Goal: Task Accomplishment & Management: Use online tool/utility

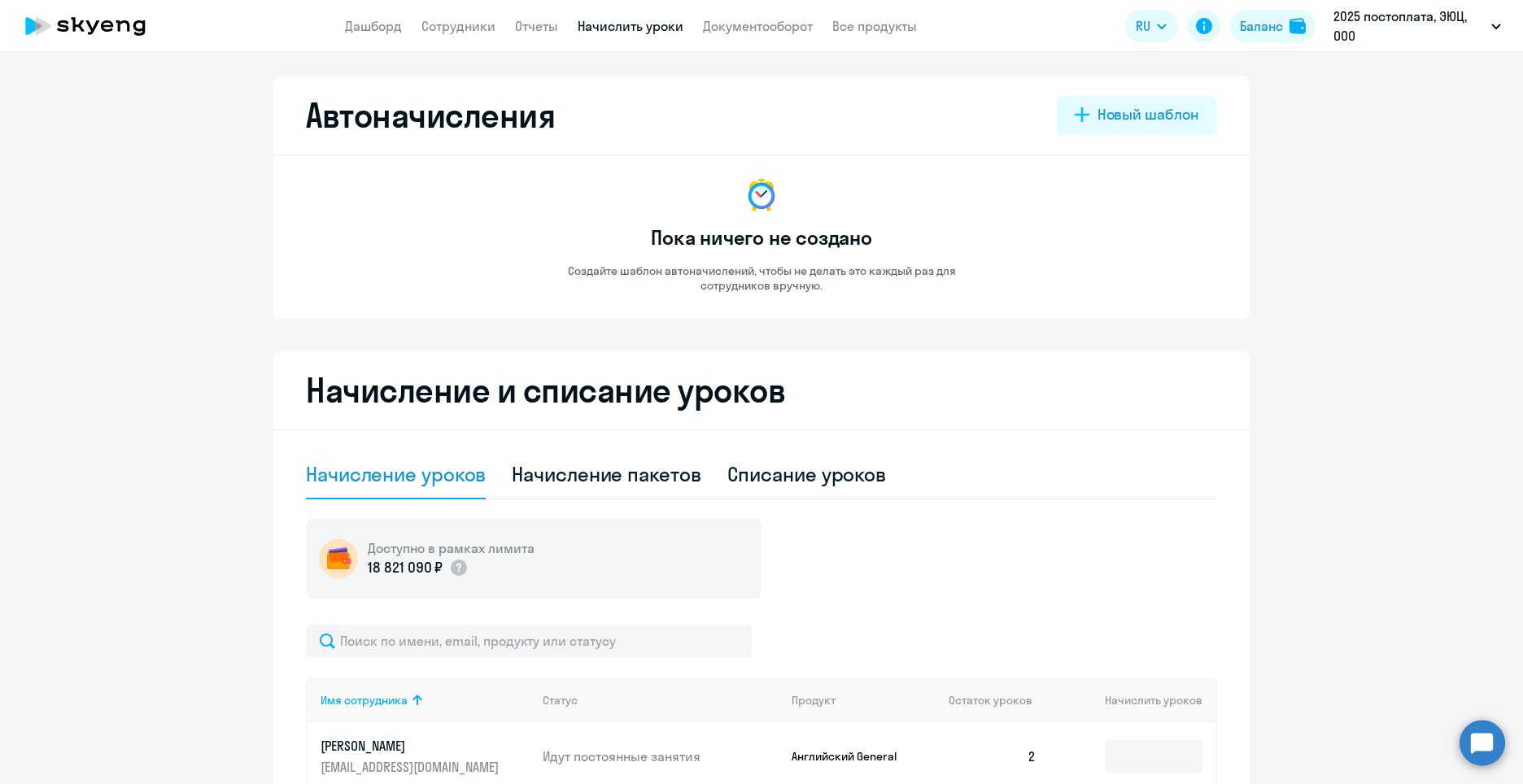
select select "10"
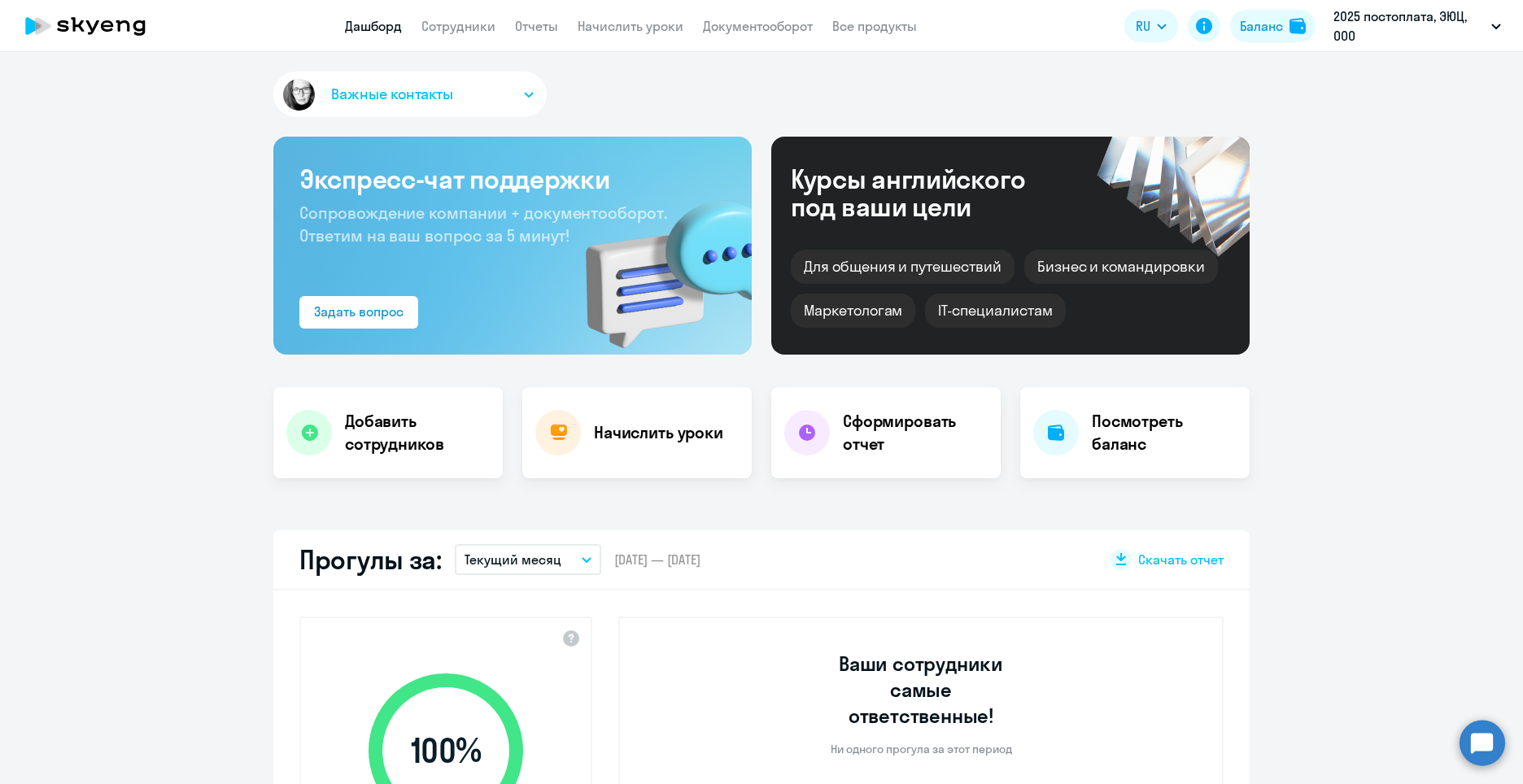
select select "30"
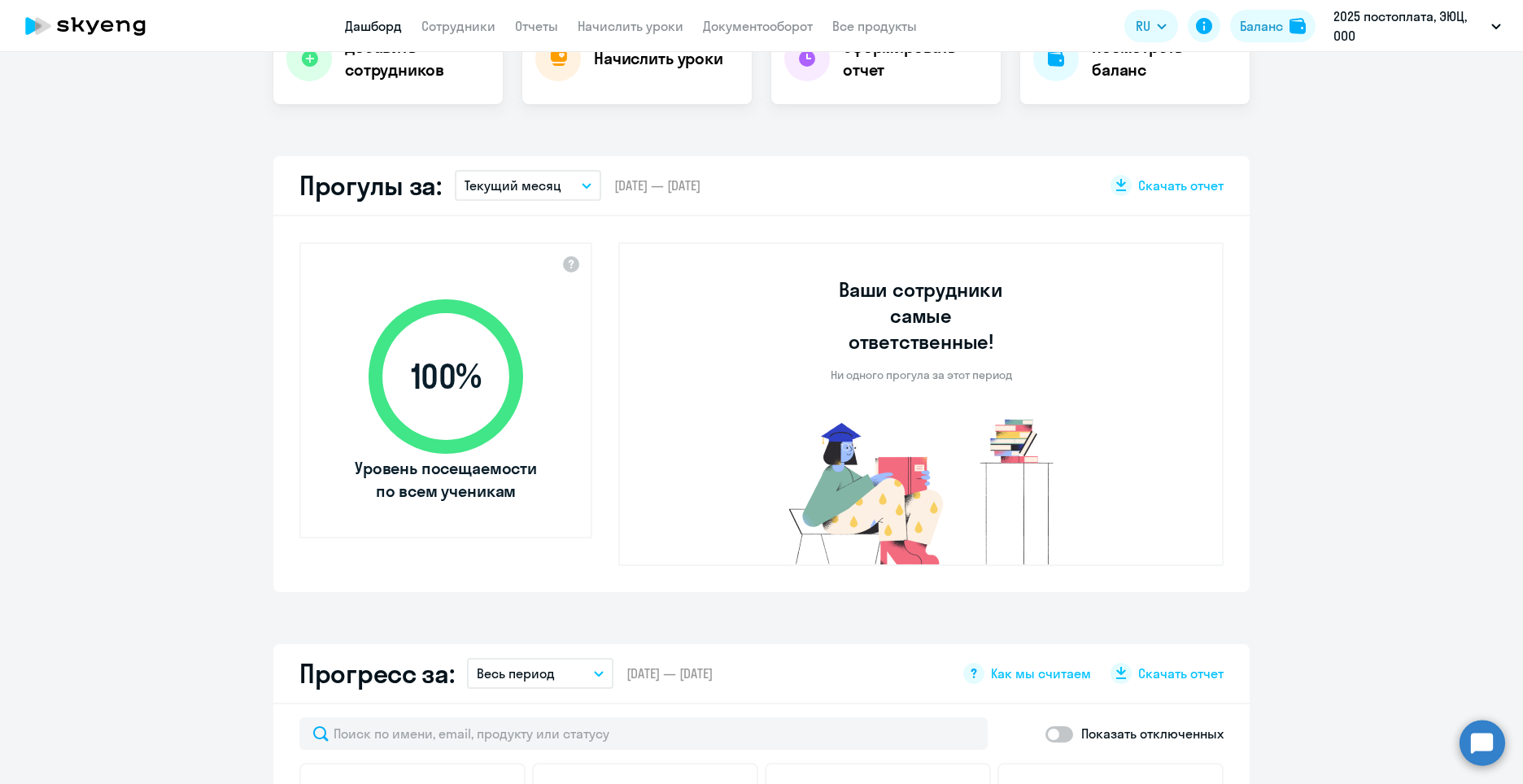
scroll to position [163, 0]
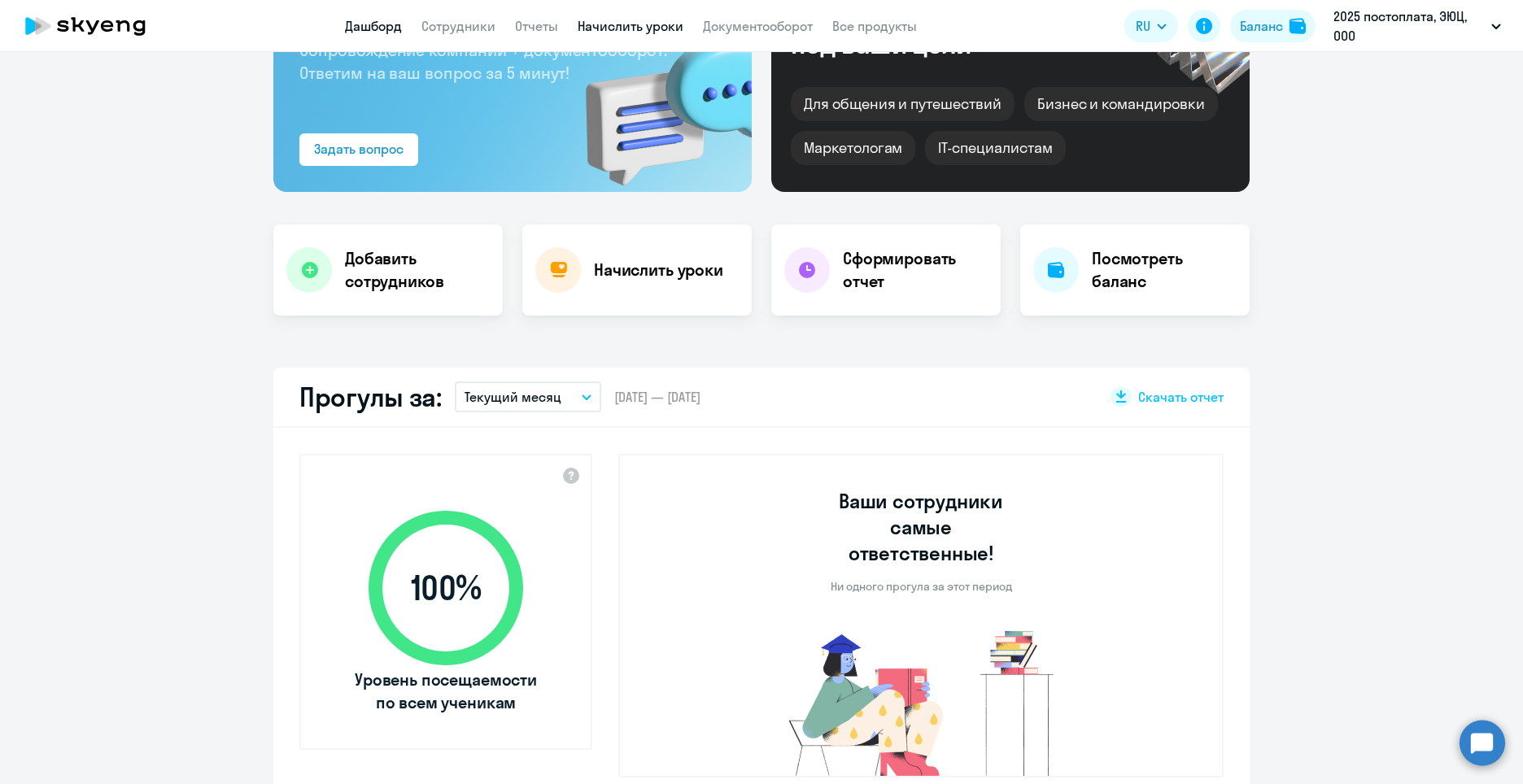
click at [649, 29] on link "Начислить уроки" at bounding box center [630, 26] width 106 height 16
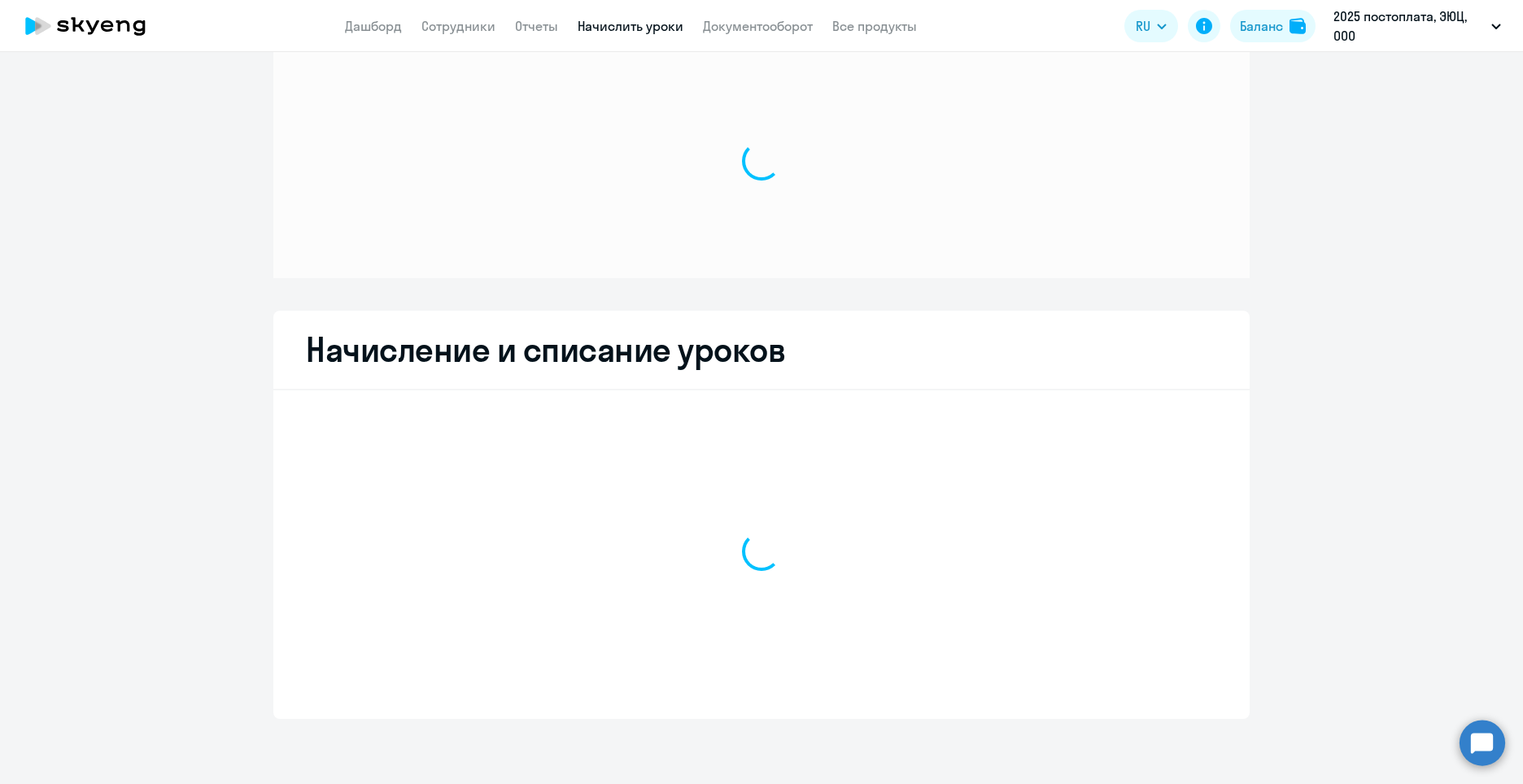
scroll to position [32, 0]
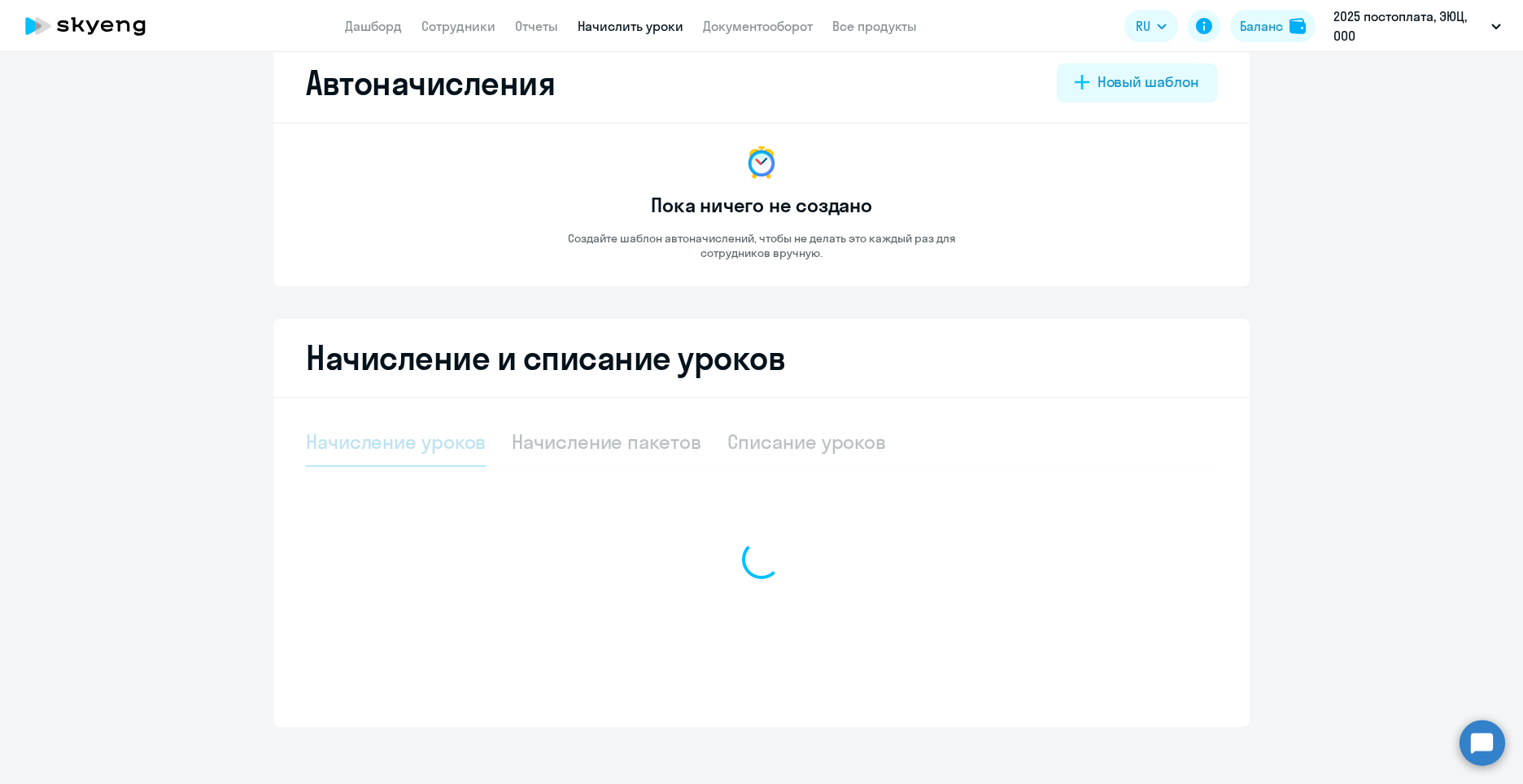
select select "10"
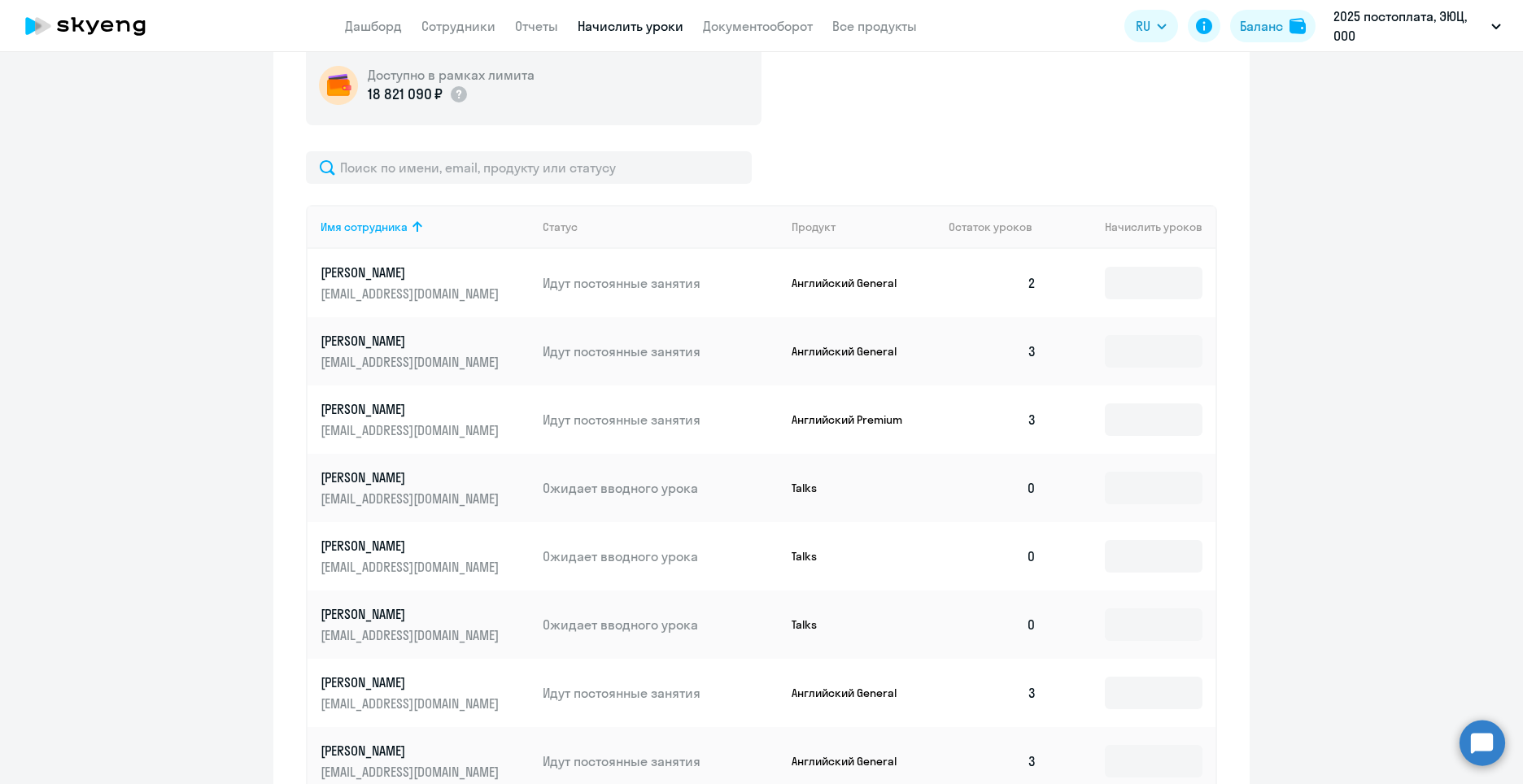
scroll to position [521, 0]
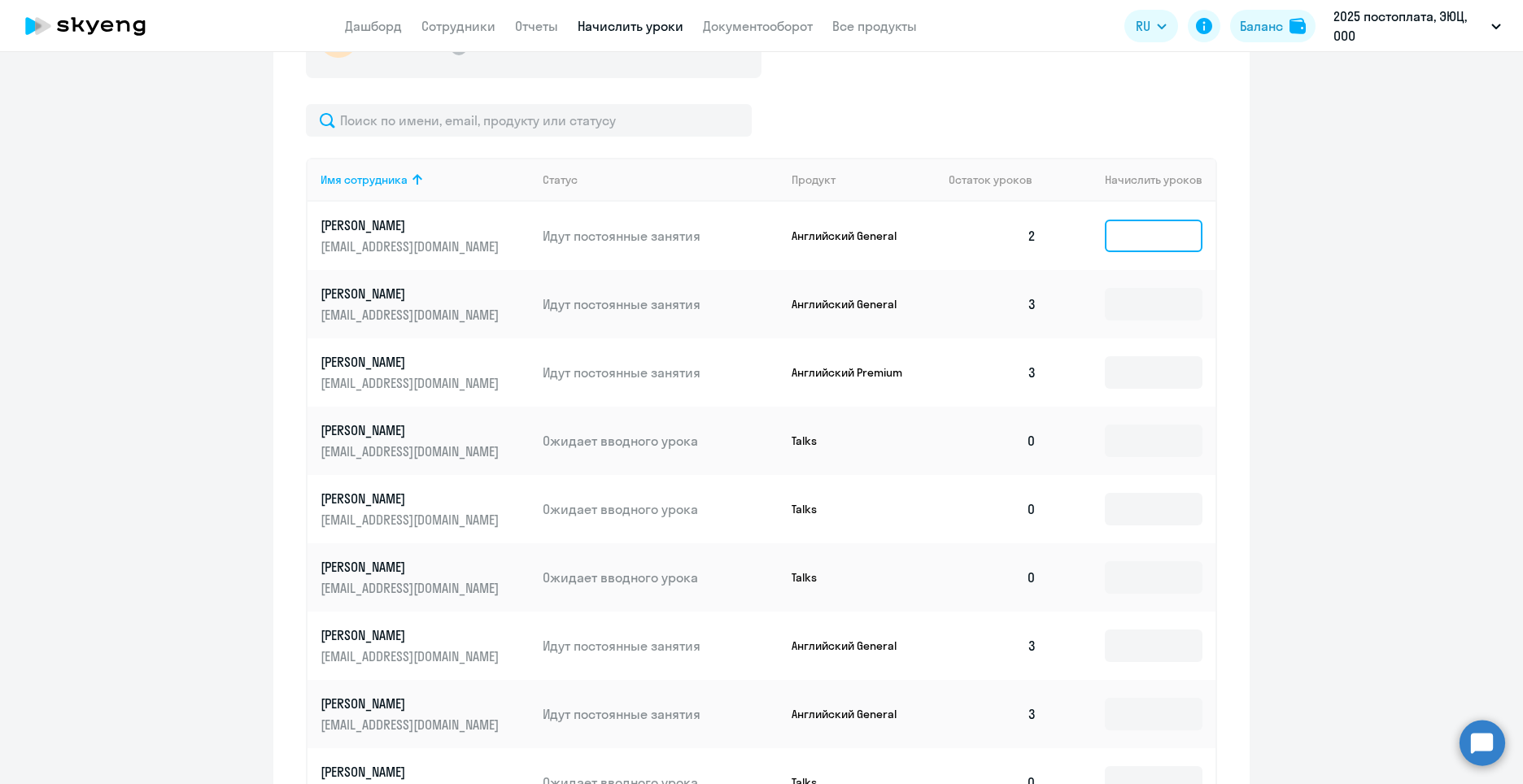
click at [1168, 241] on input at bounding box center [1154, 236] width 97 height 32
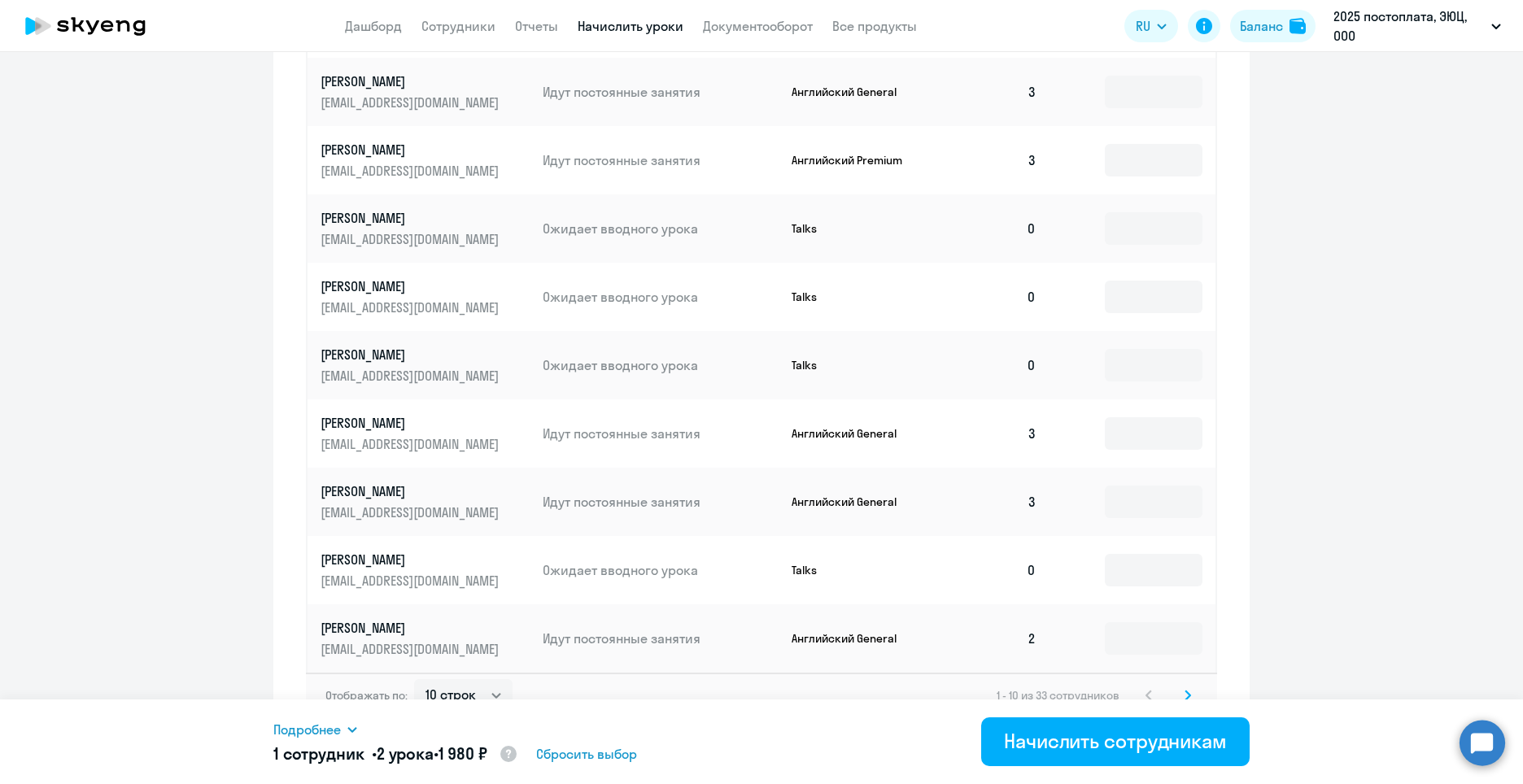
scroll to position [758, 0]
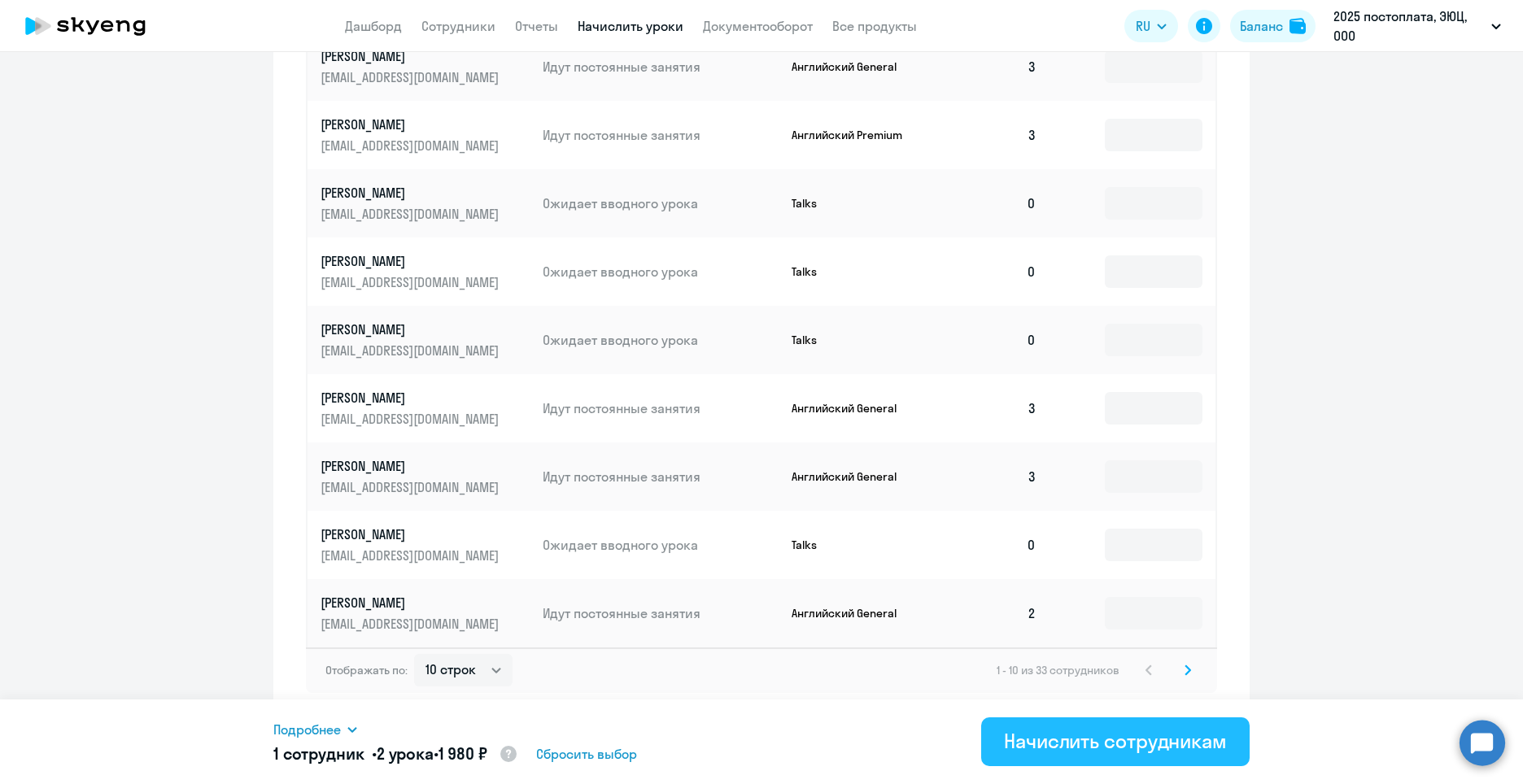
type input "2"
click at [1181, 746] on div "Начислить сотрудникам" at bounding box center [1116, 740] width 223 height 26
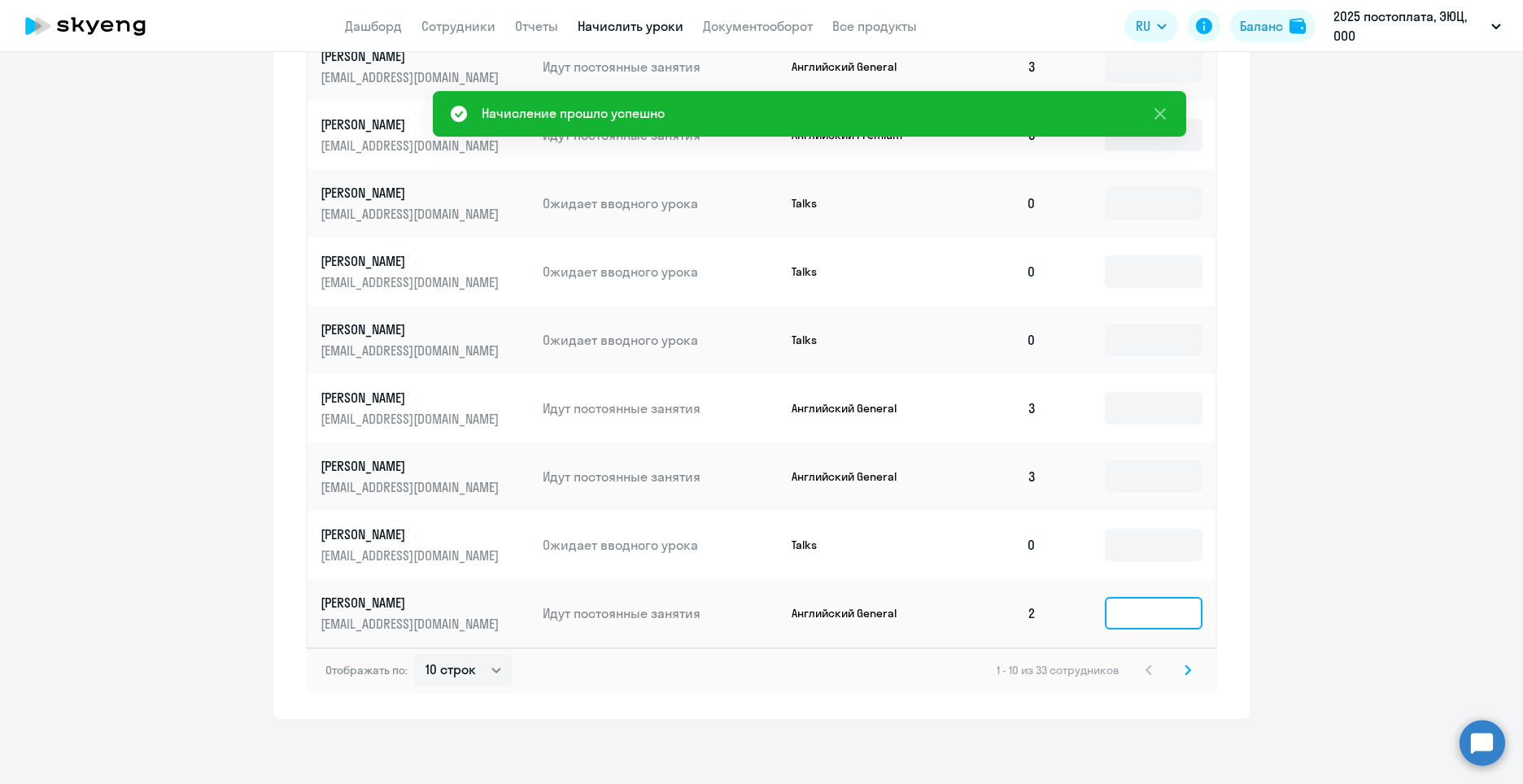
click at [1150, 618] on input at bounding box center [1154, 613] width 97 height 32
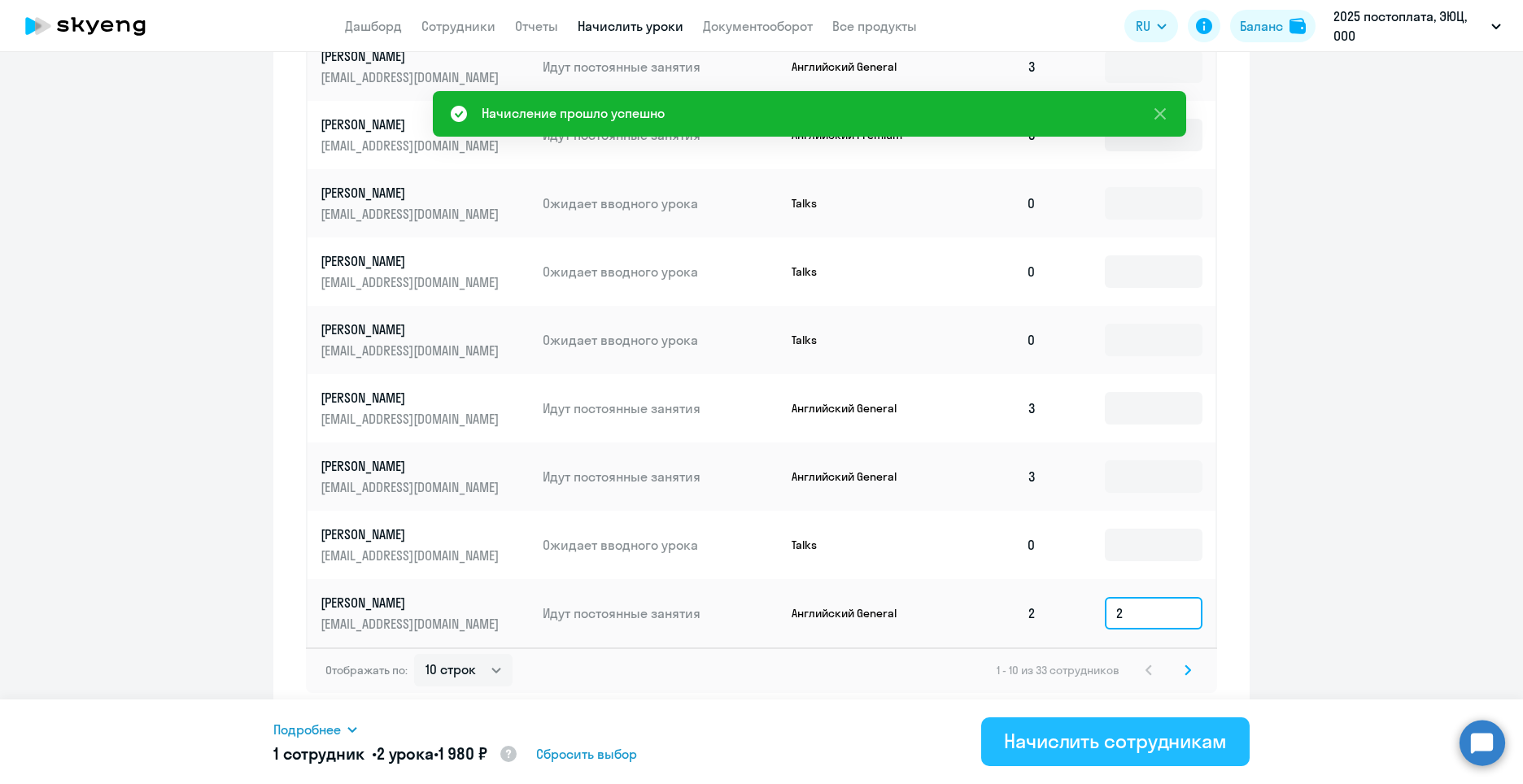
type input "2"
click at [1183, 753] on div "Начислить сотрудникам" at bounding box center [1116, 740] width 223 height 26
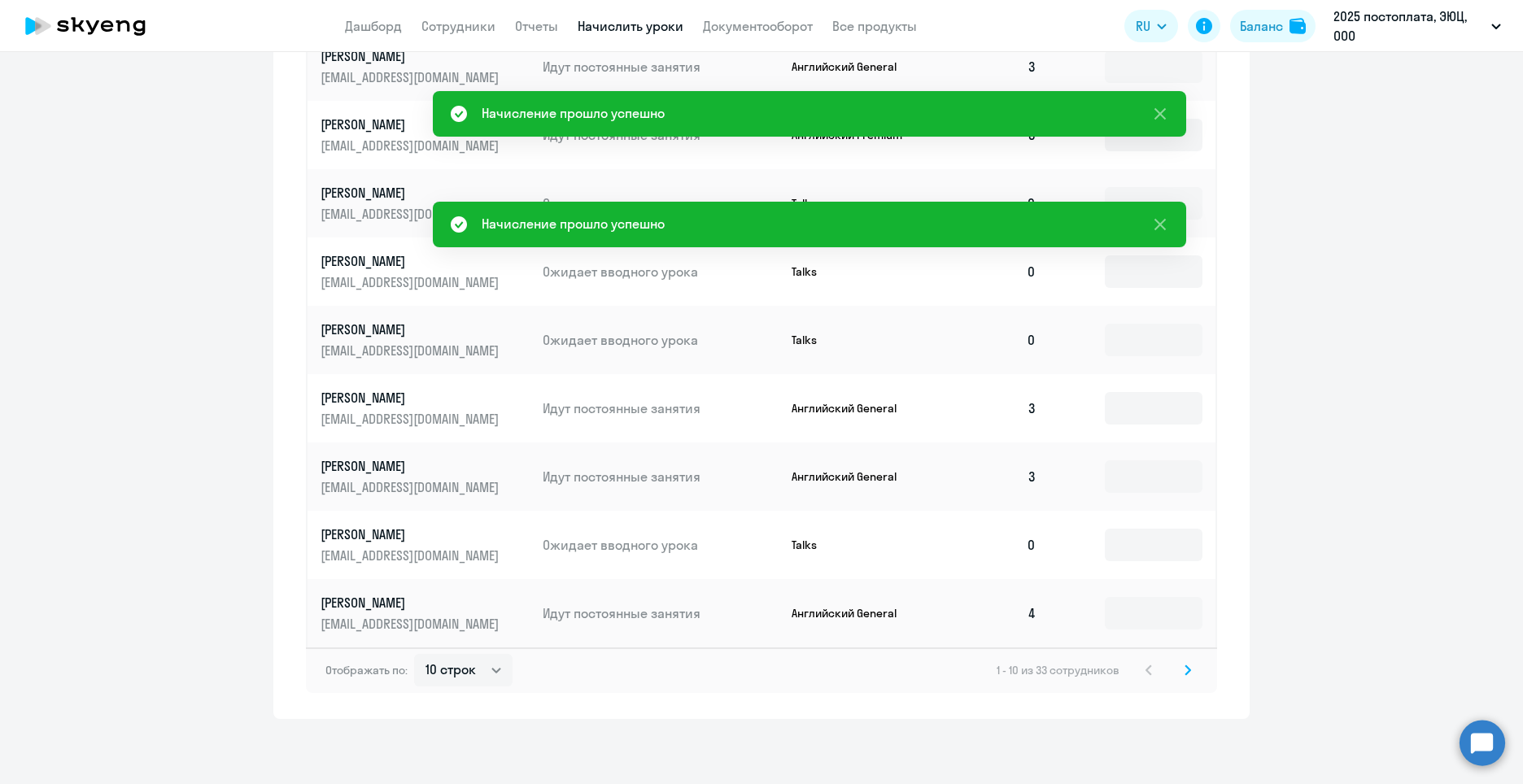
click at [1184, 674] on icon at bounding box center [1187, 671] width 7 height 11
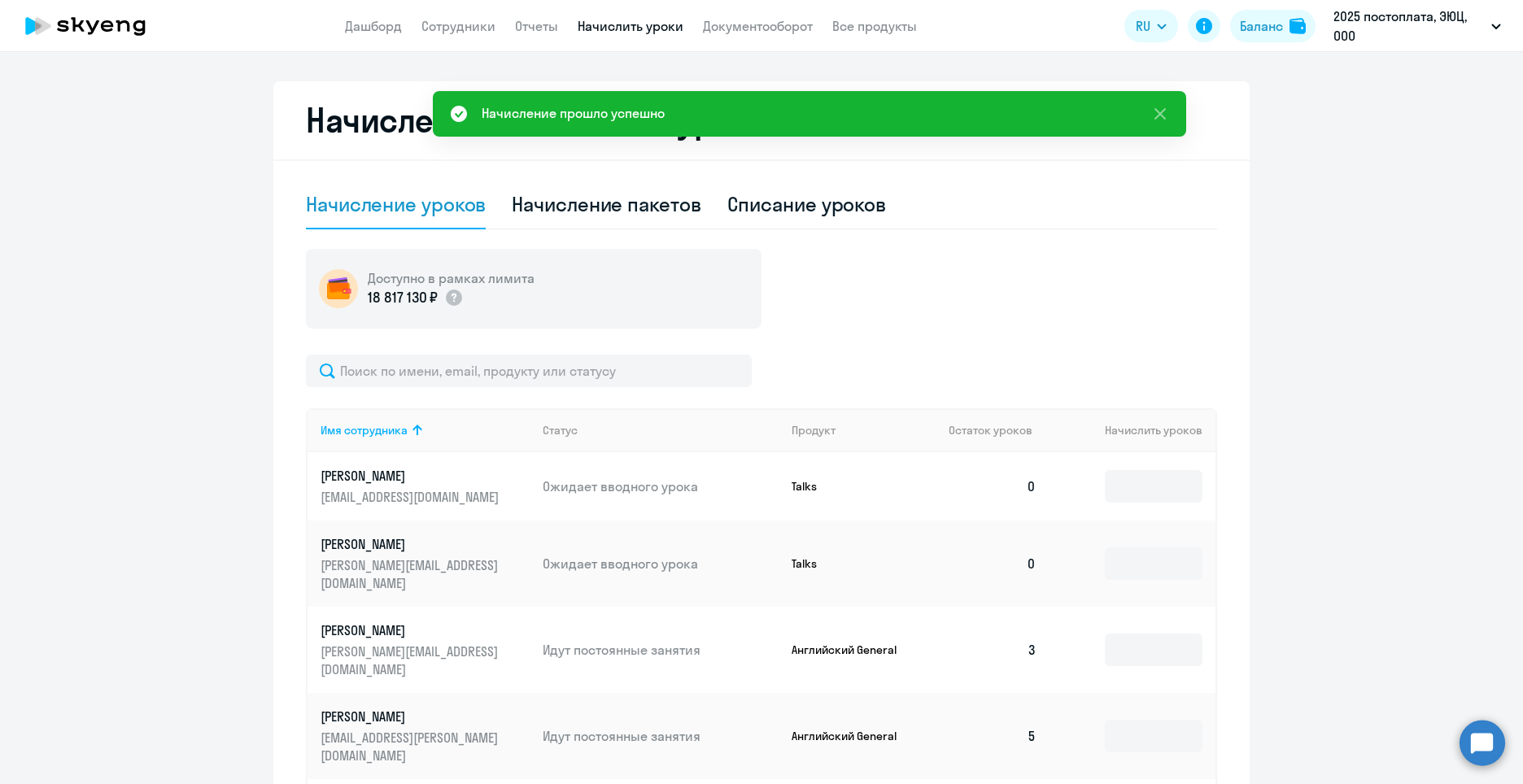
scroll to position [514, 0]
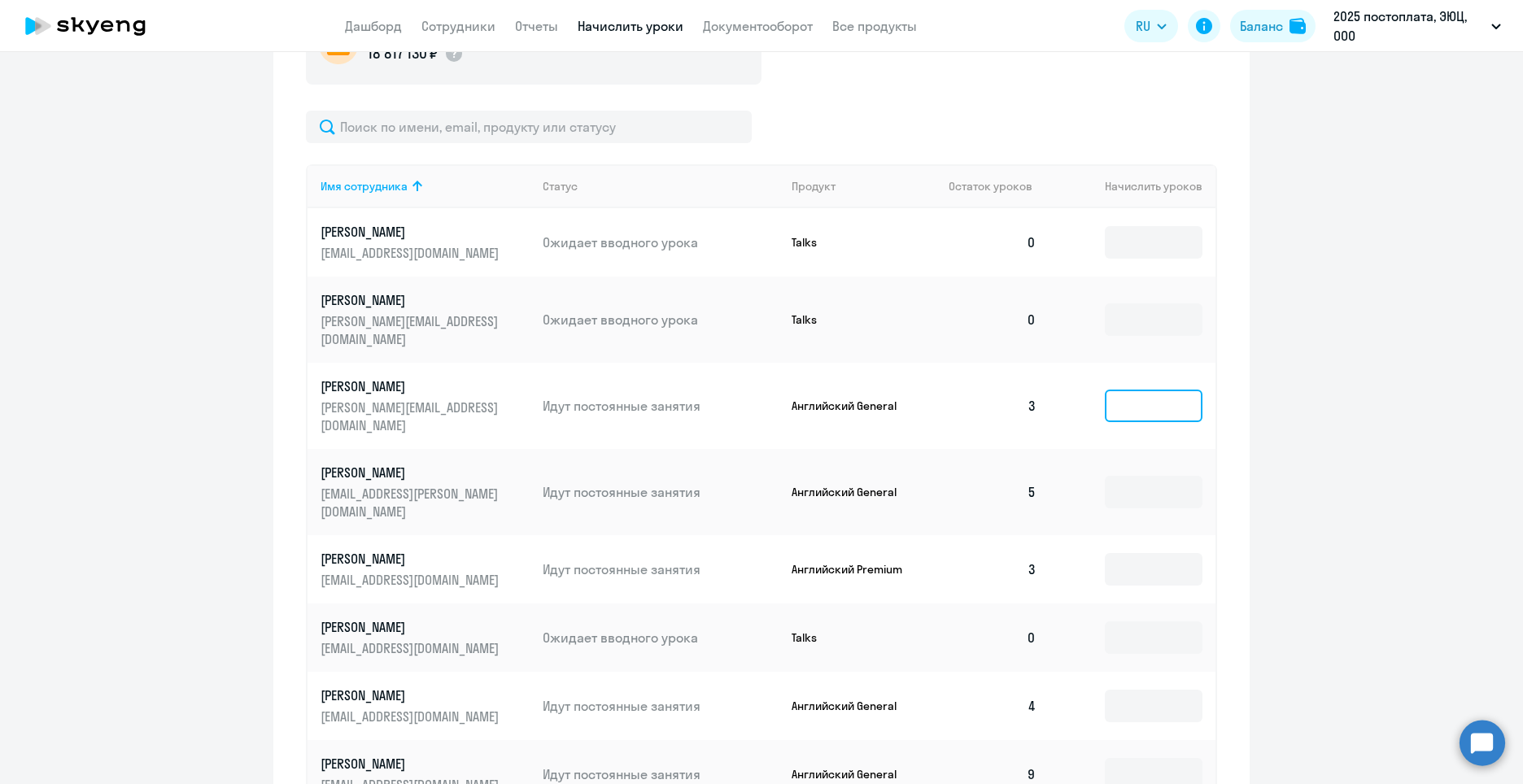
click at [1133, 389] on input at bounding box center [1154, 405] width 97 height 32
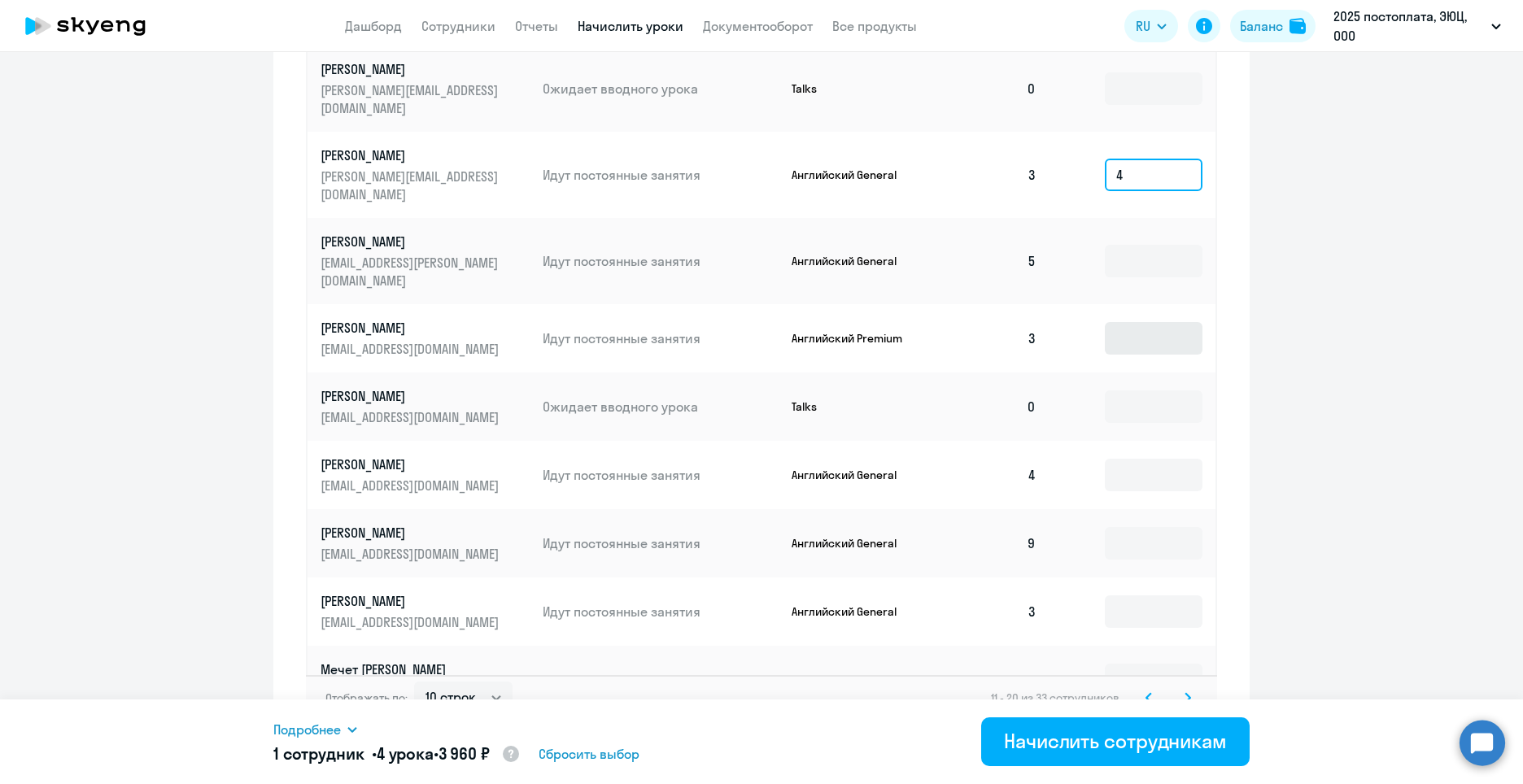
scroll to position [758, 0]
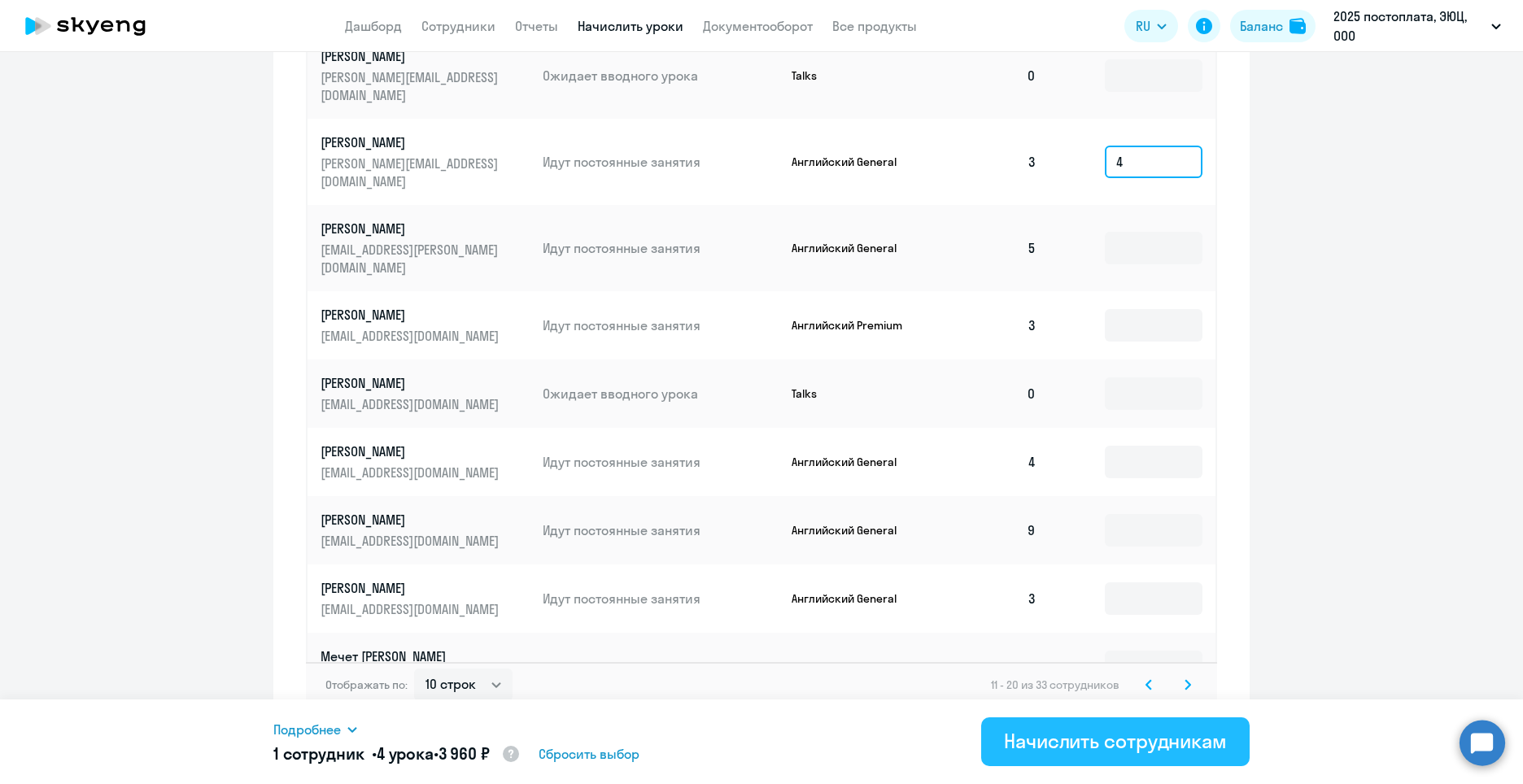
type input "4"
click at [1140, 759] on button "Начислить сотрудникам" at bounding box center [1115, 741] width 268 height 49
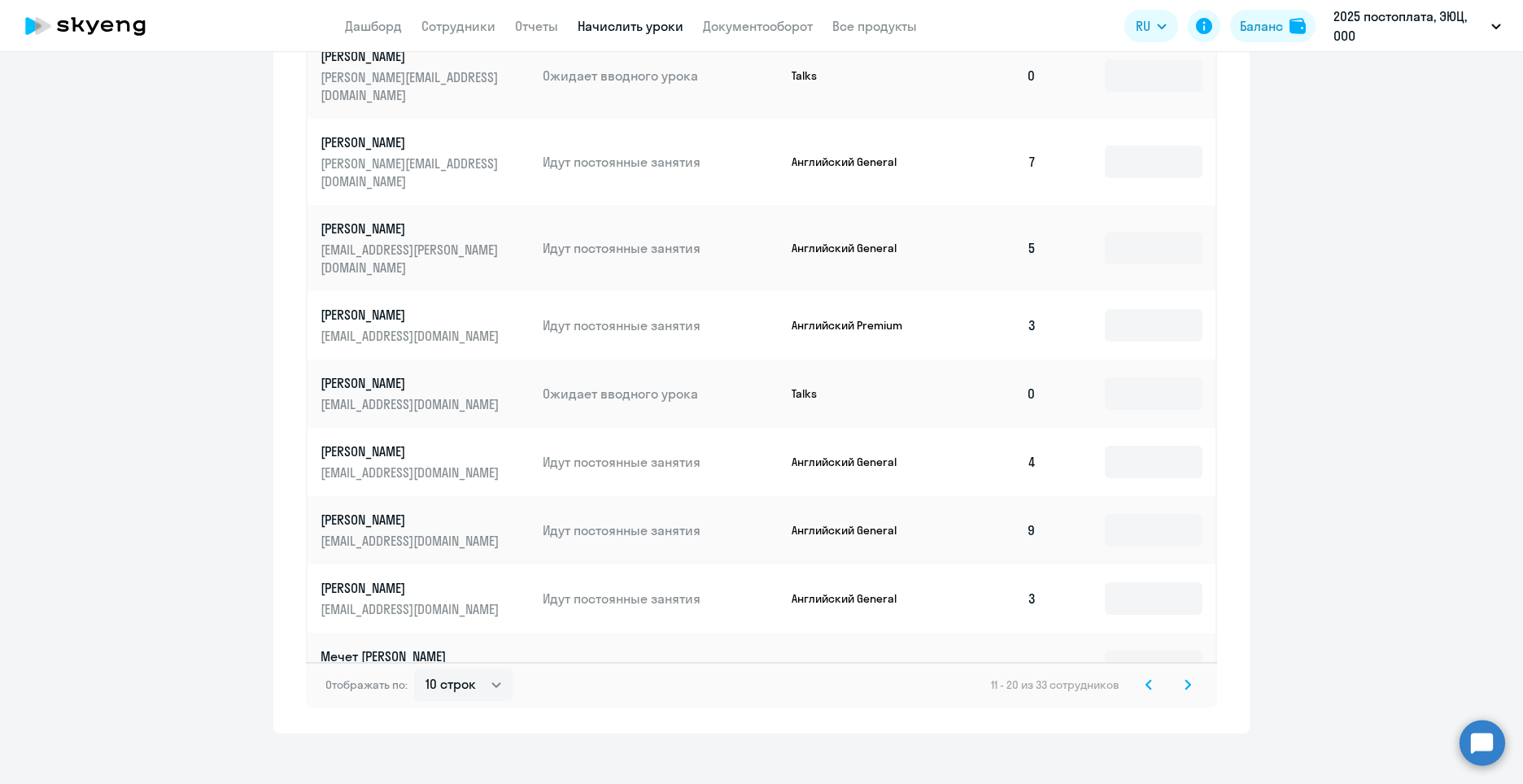
click at [1185, 680] on icon at bounding box center [1187, 684] width 5 height 9
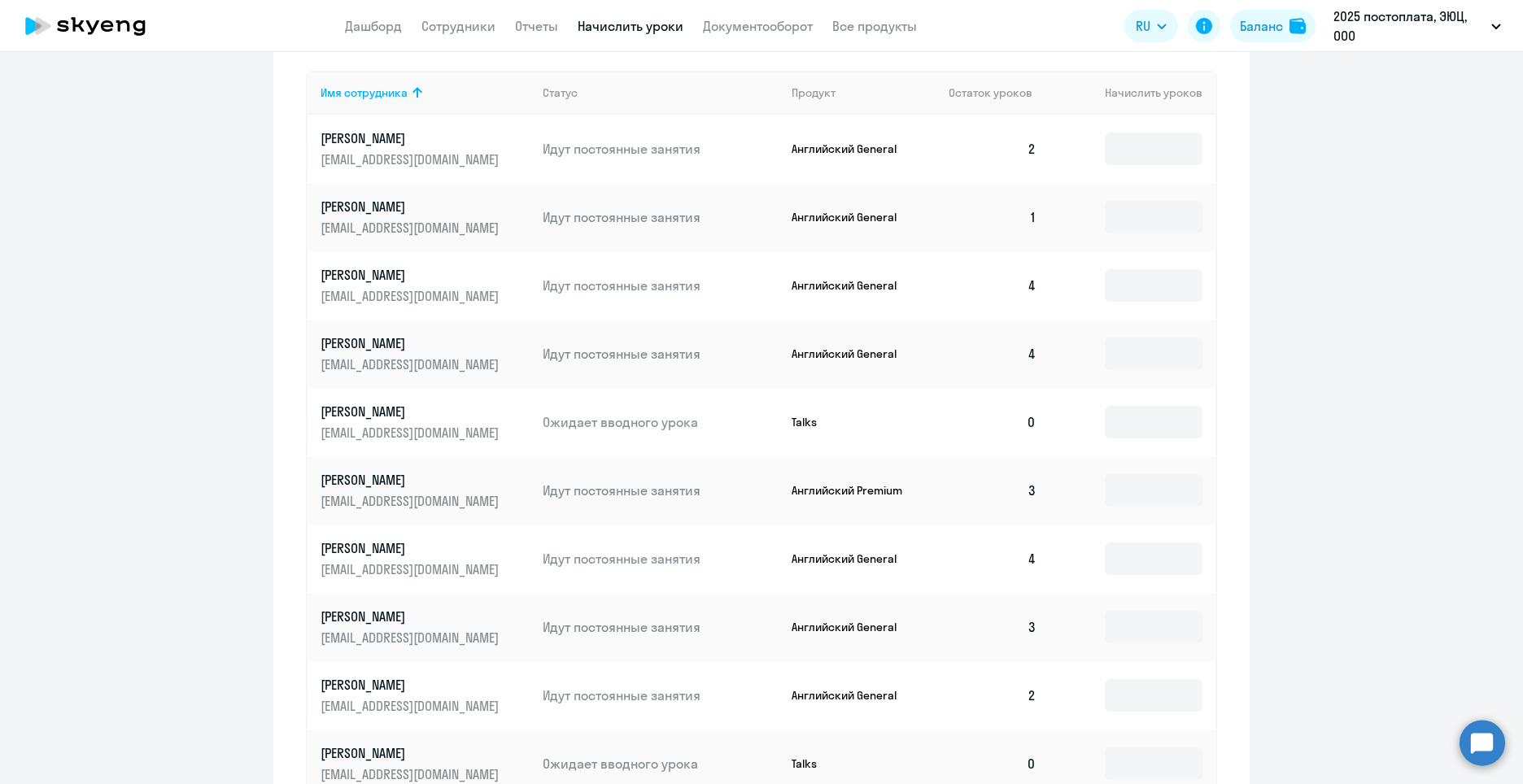
scroll to position [595, 0]
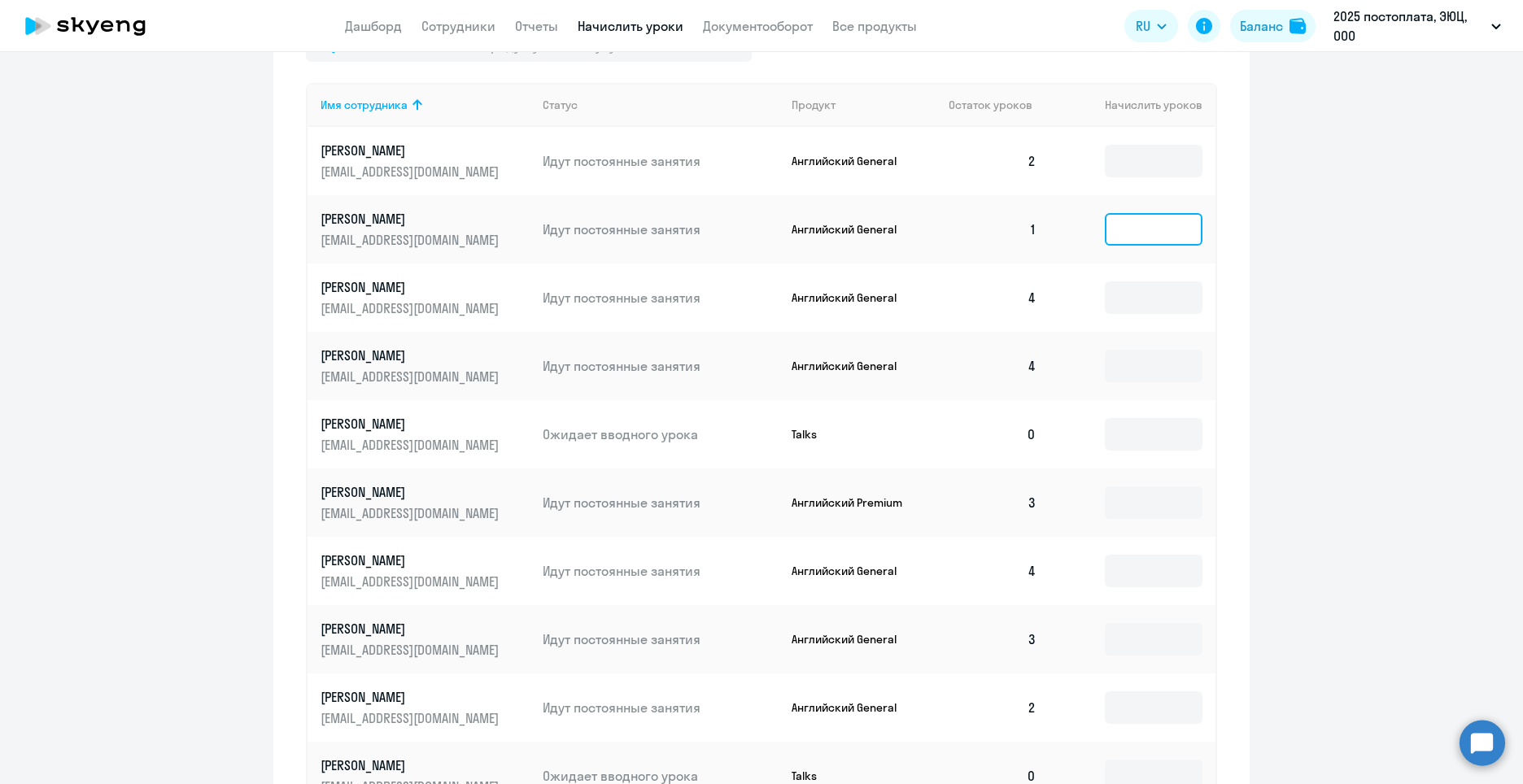
click at [1105, 225] on input at bounding box center [1154, 229] width 97 height 32
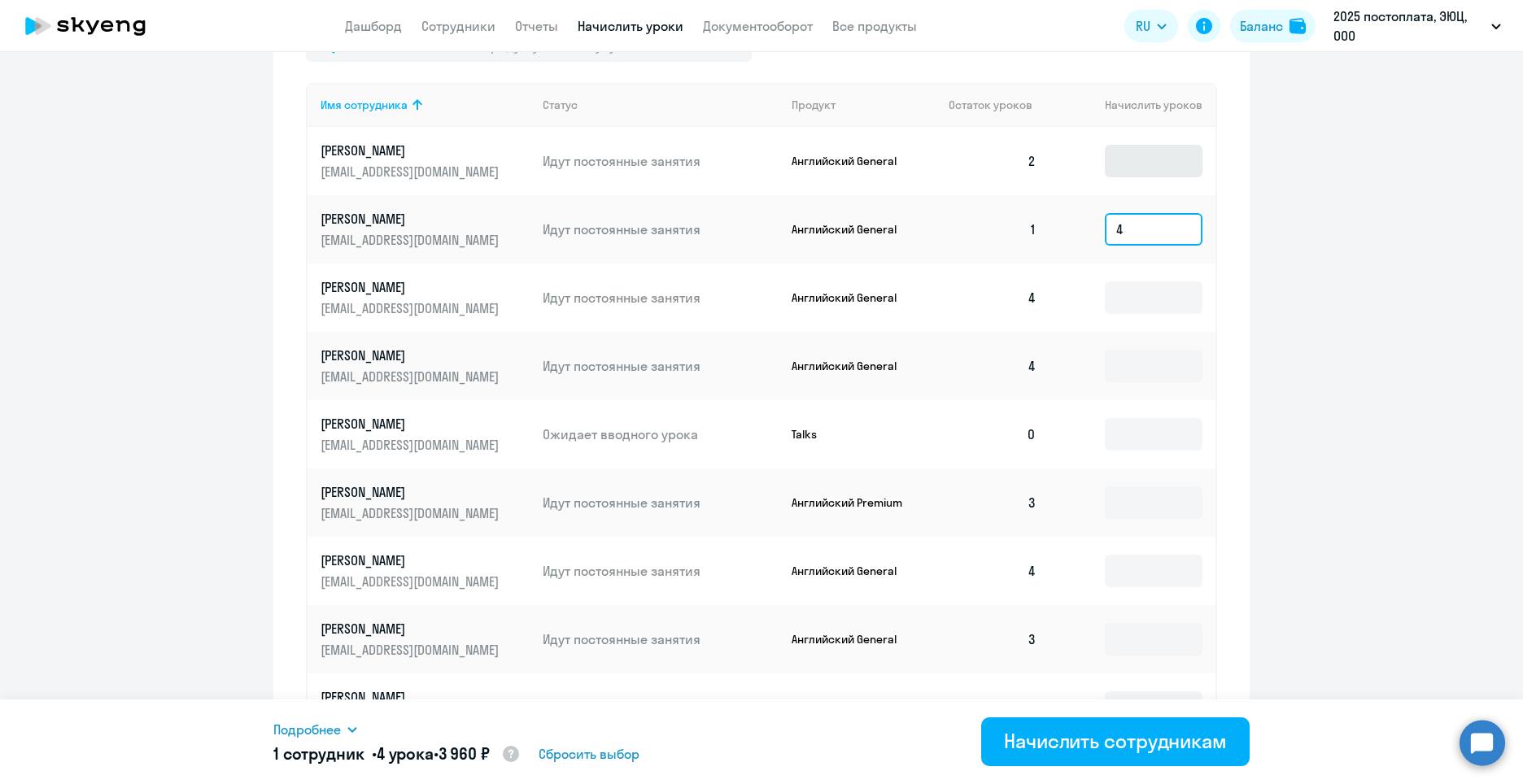
type input "4"
click at [1144, 167] on input at bounding box center [1154, 161] width 97 height 32
drag, startPoint x: 1128, startPoint y: 167, endPoint x: 1087, endPoint y: 161, distance: 41.4
click at [1087, 161] on td "2" at bounding box center [1133, 161] width 166 height 69
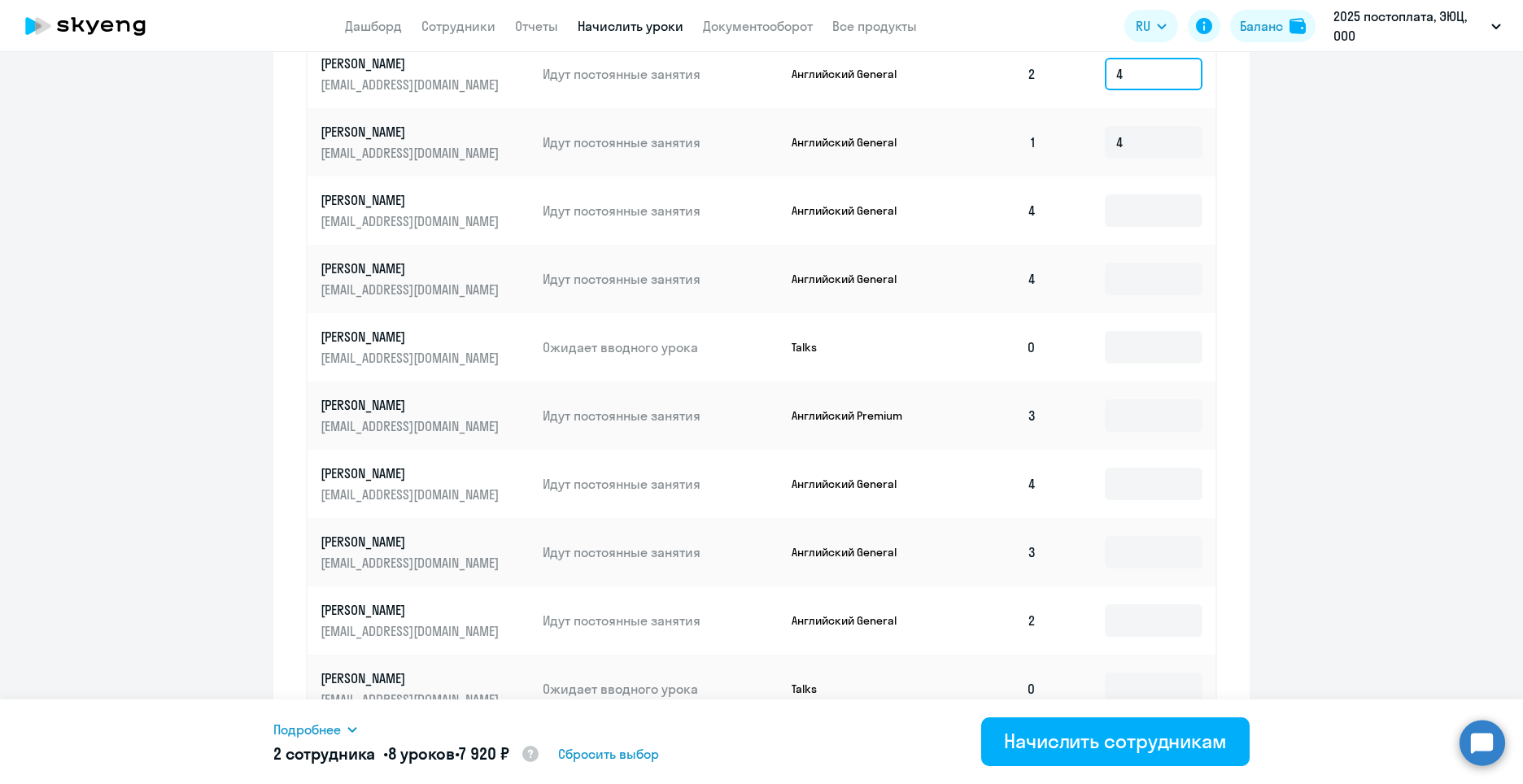
scroll to position [758, 0]
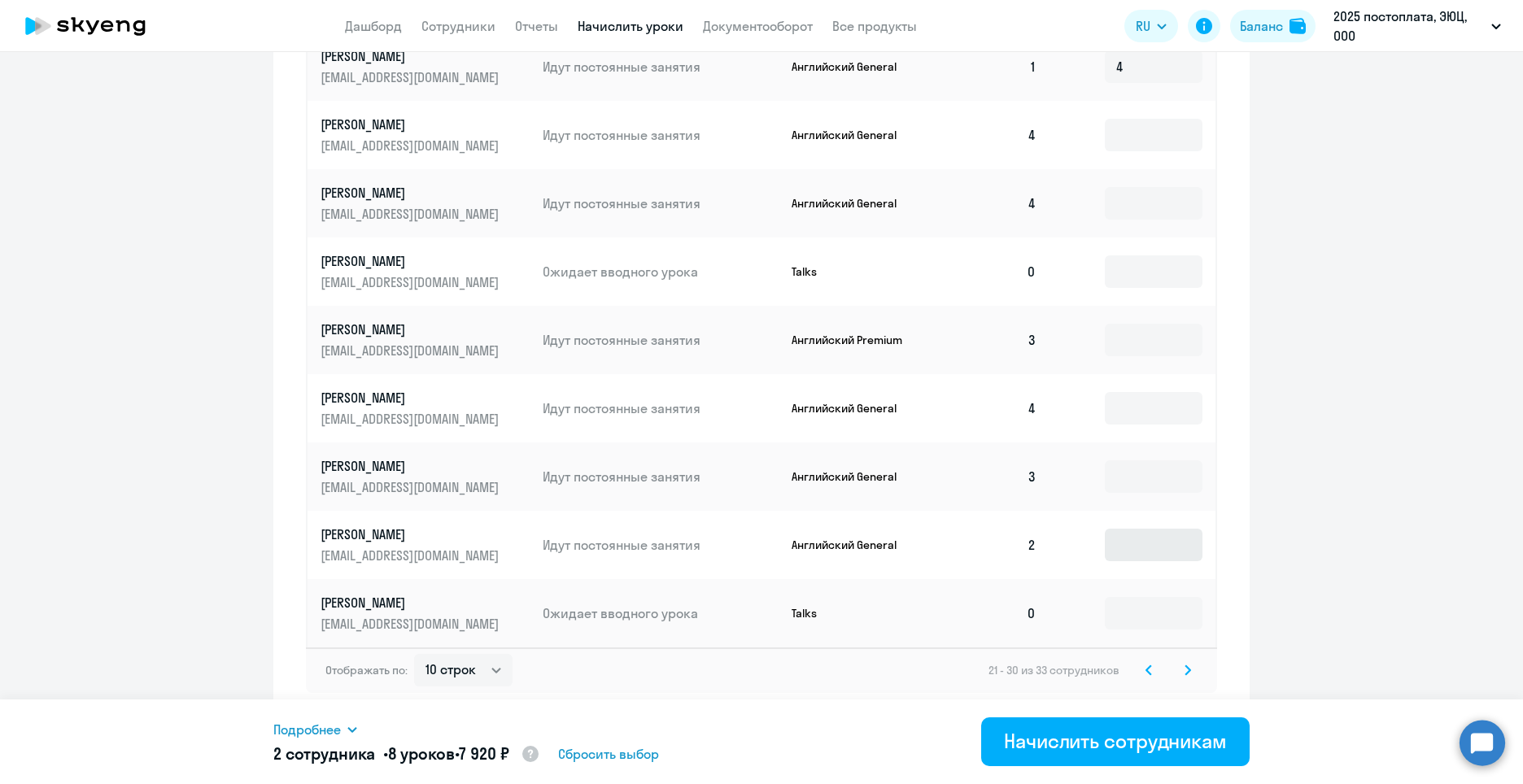
type input "4"
click at [1171, 541] on input at bounding box center [1154, 545] width 97 height 32
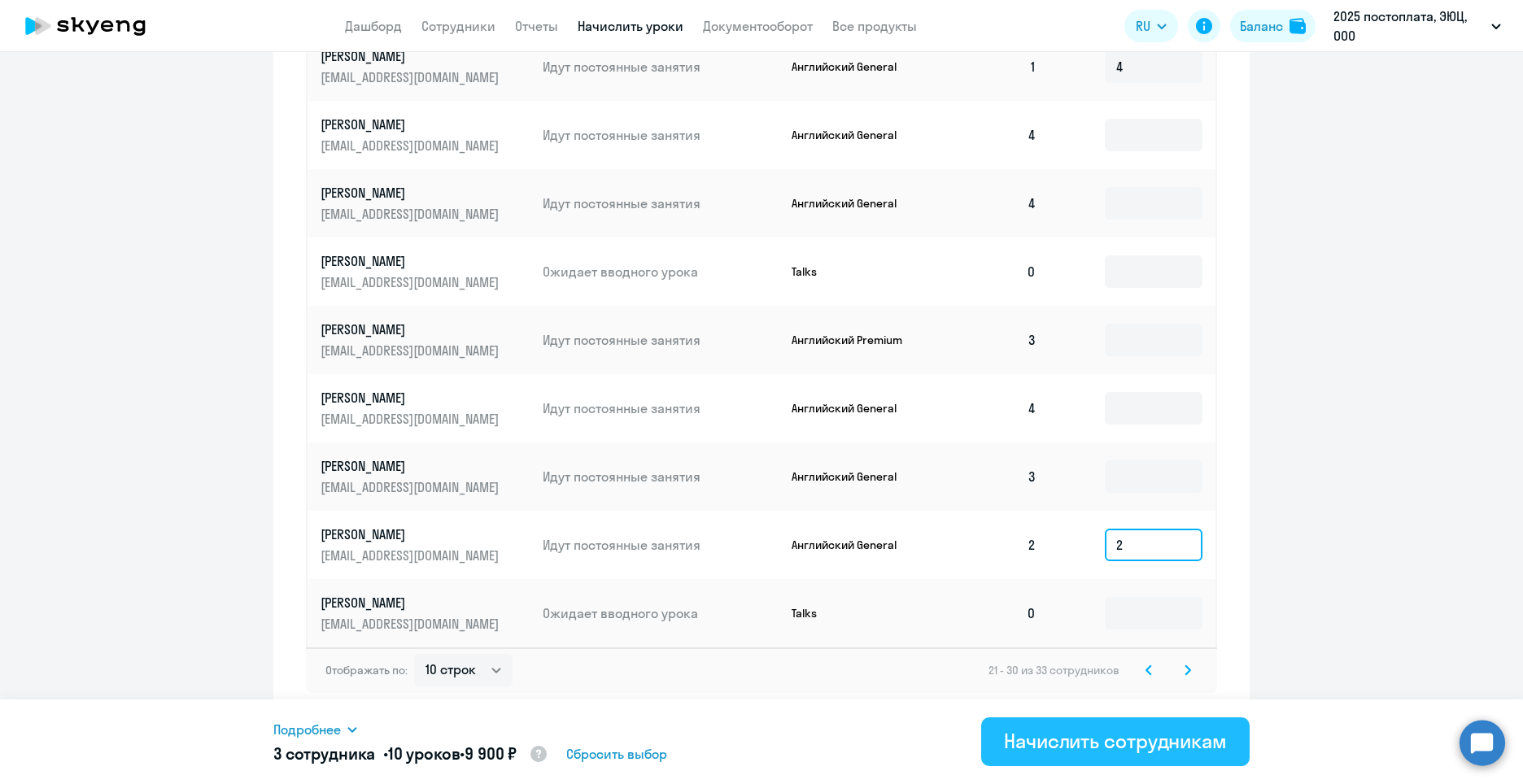
type input "2"
click at [1158, 753] on button "Начислить сотрудникам" at bounding box center [1115, 741] width 268 height 49
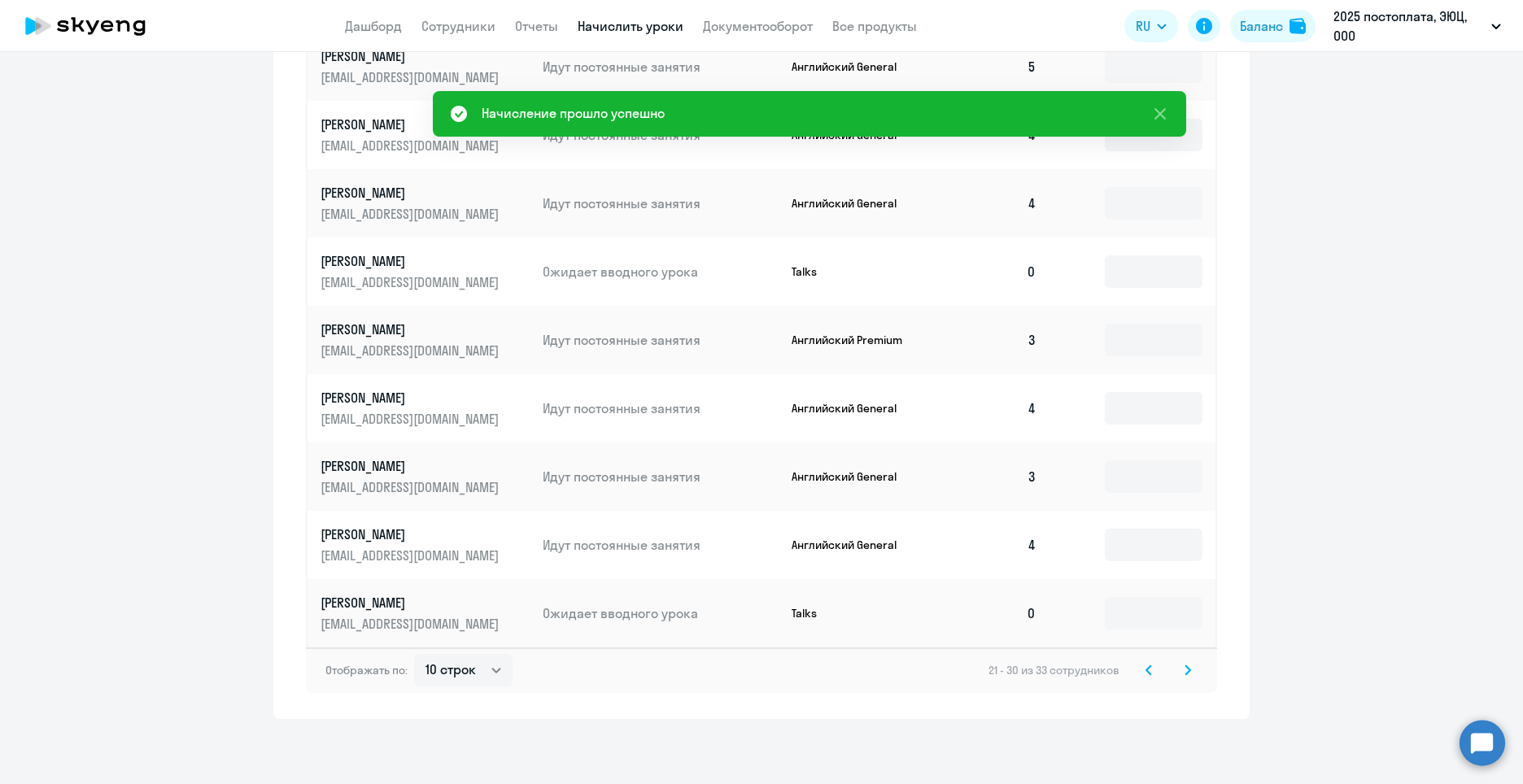
click at [1185, 670] on icon at bounding box center [1187, 669] width 5 height 9
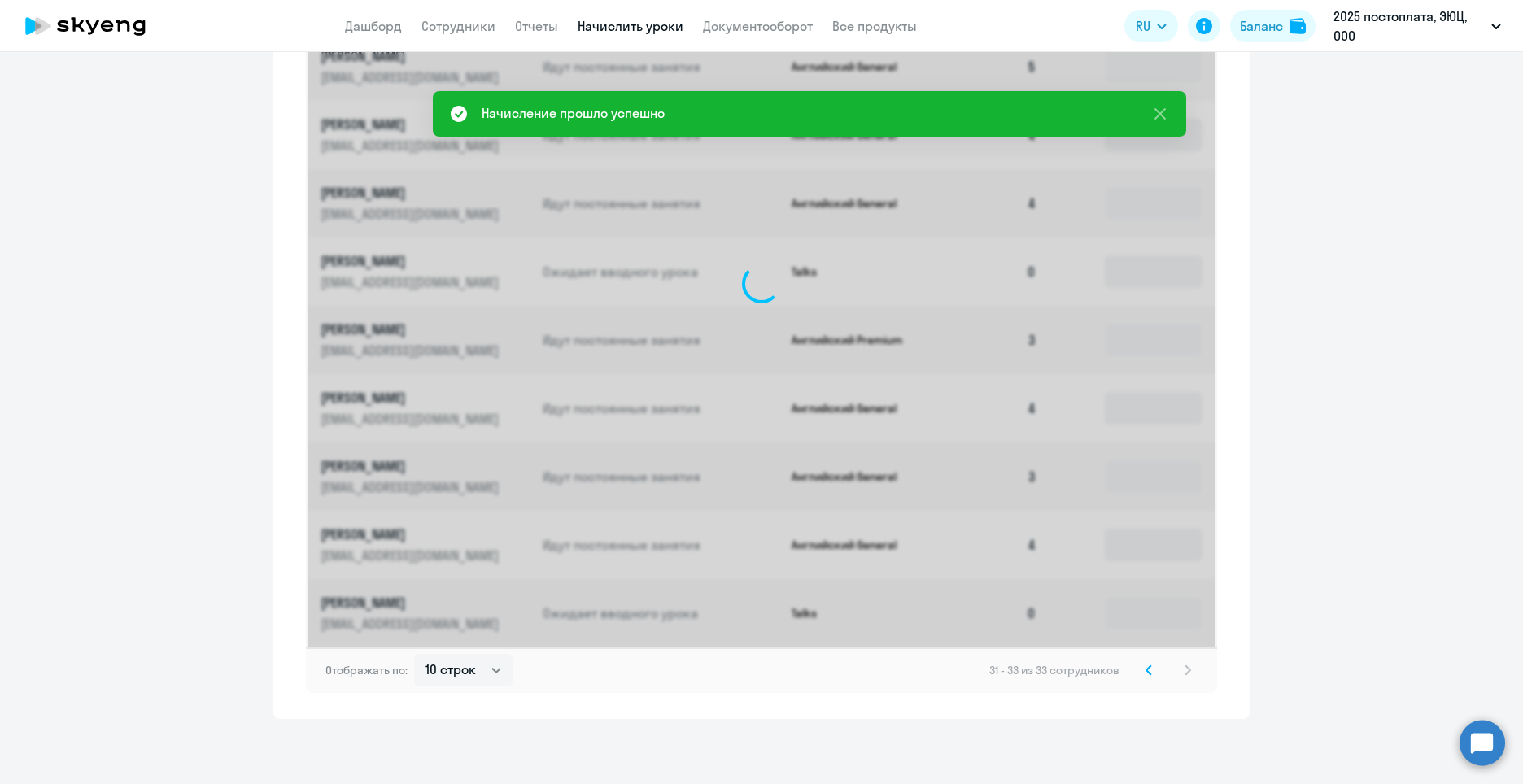
scroll to position [279, 0]
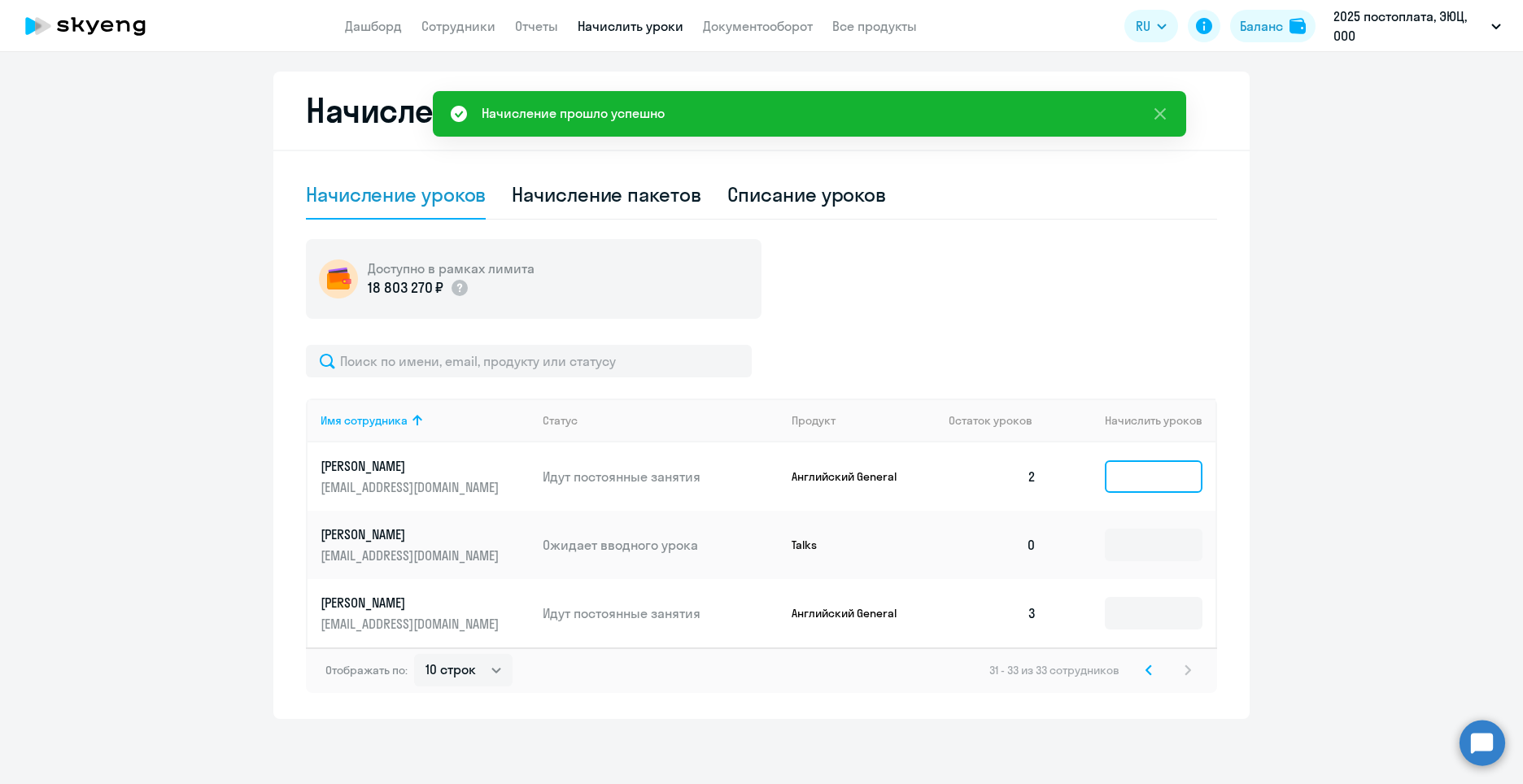
click at [1142, 490] on input at bounding box center [1154, 477] width 97 height 32
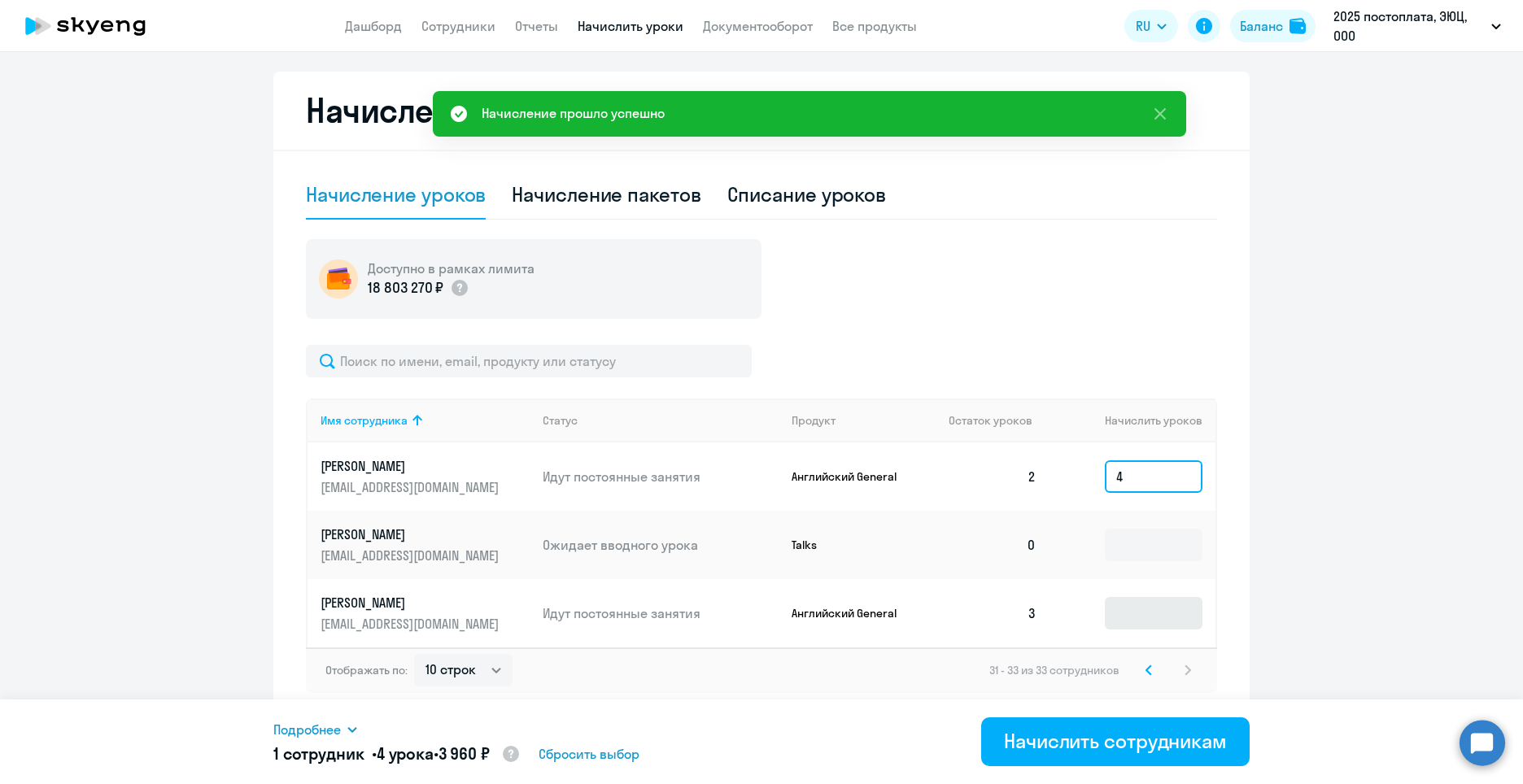
type input "4"
click at [1140, 617] on input at bounding box center [1154, 613] width 97 height 32
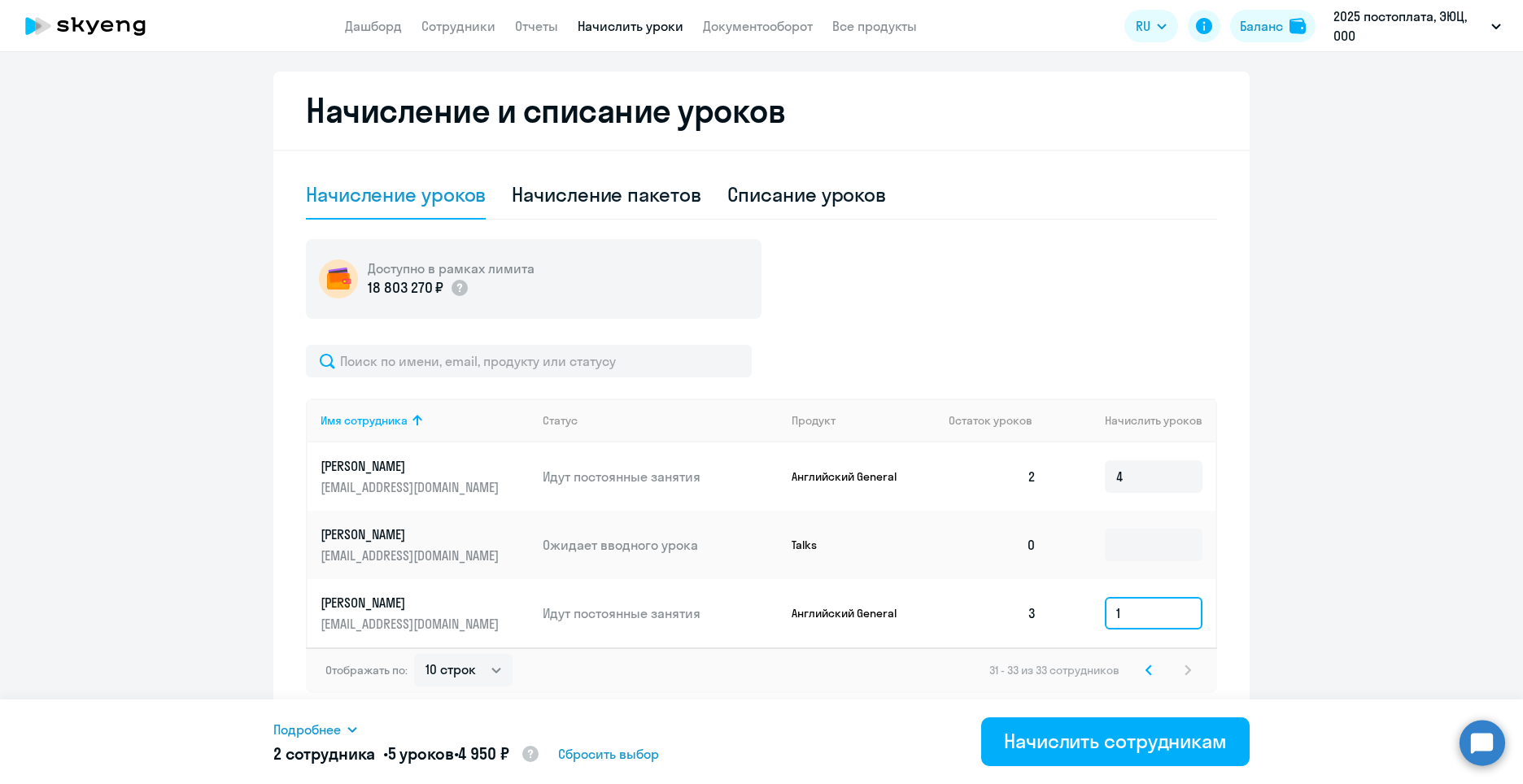
type input "1"
click at [1199, 770] on div "Подробнее Имя сотрудника Продукт Начислить уроков Цена за 1 Сумма Хроленко Тать…" at bounding box center [761, 741] width 976 height 85
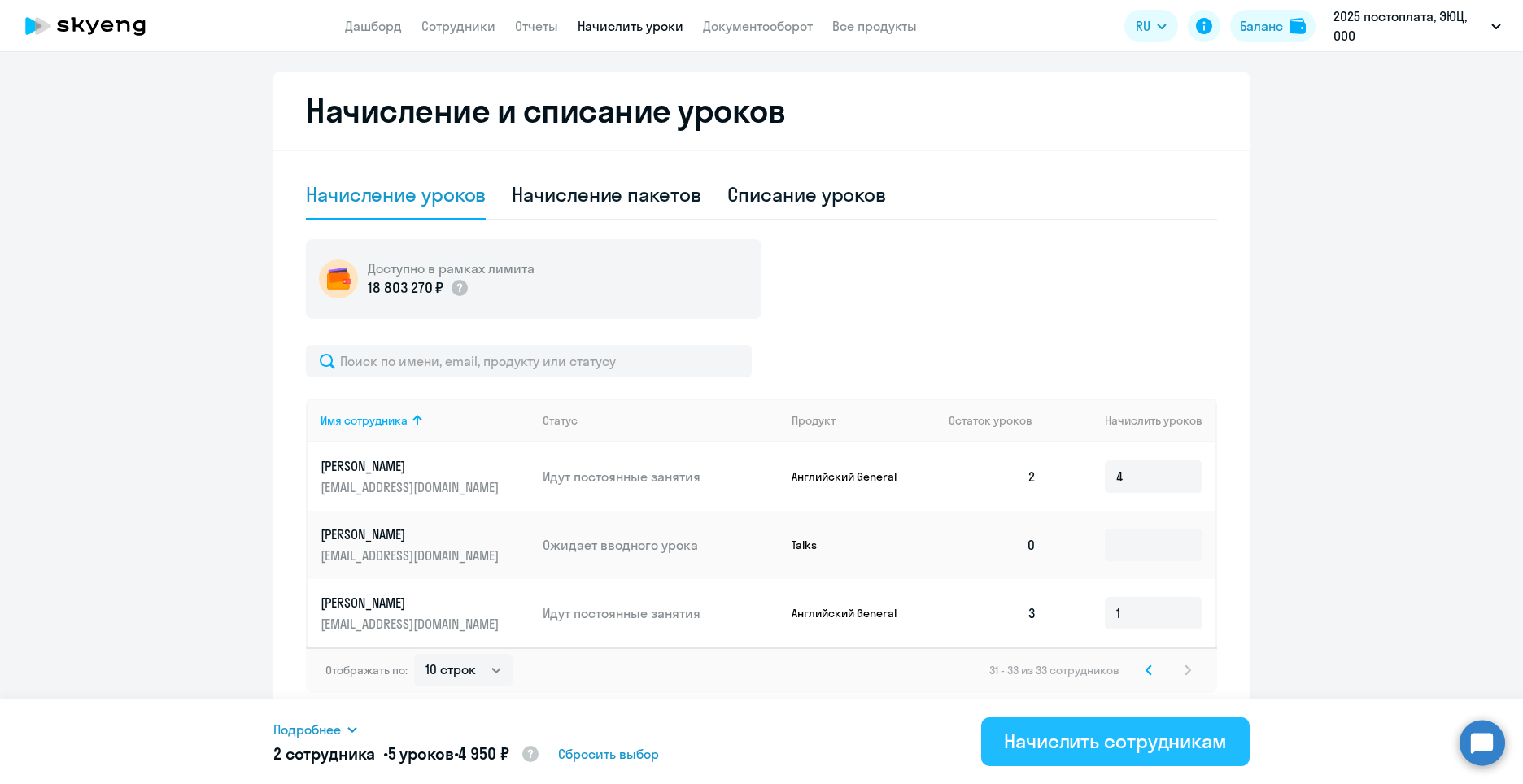
click at [1183, 750] on div "Начислить сотрудникам" at bounding box center [1116, 740] width 223 height 26
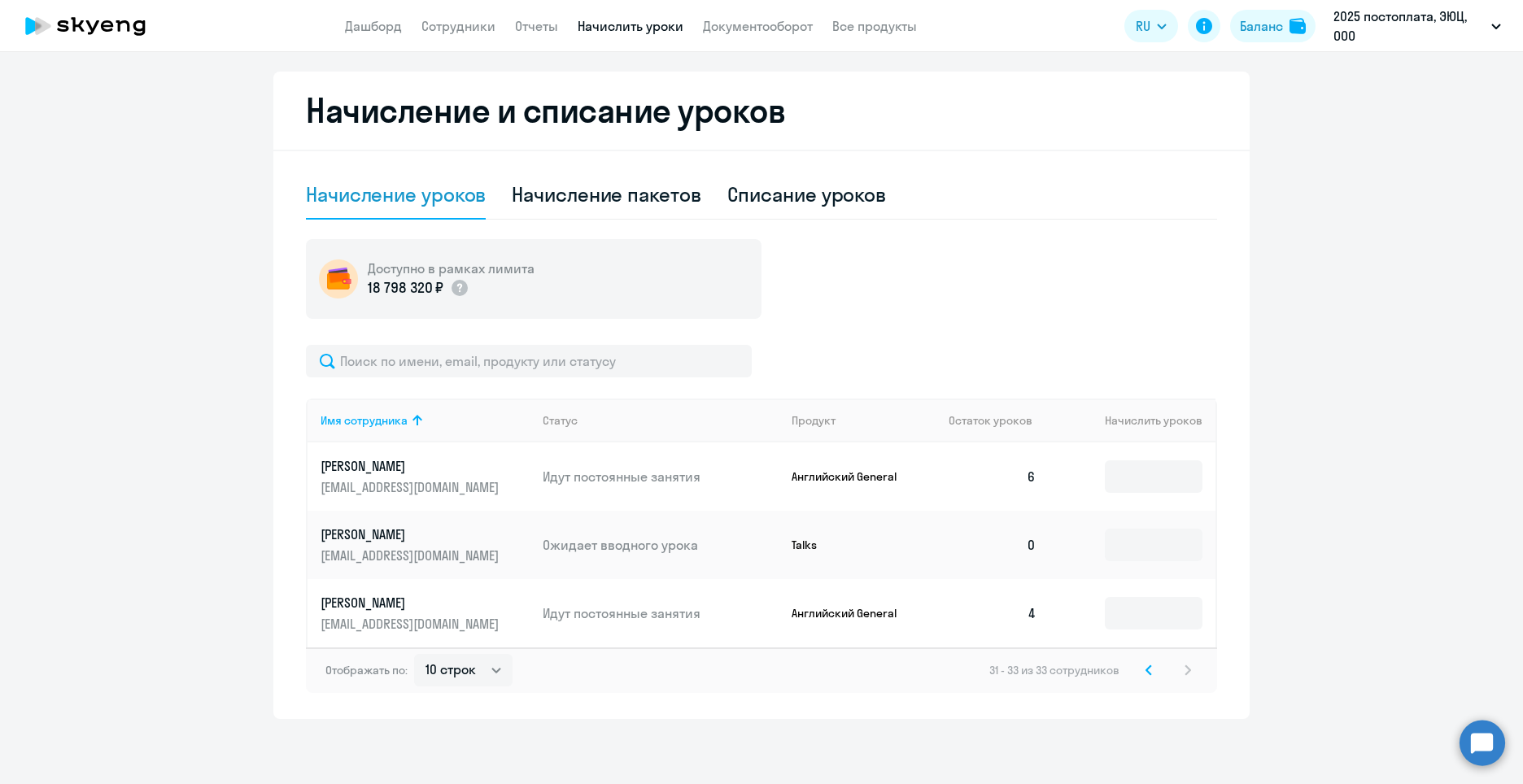
click at [1145, 670] on icon at bounding box center [1148, 671] width 7 height 11
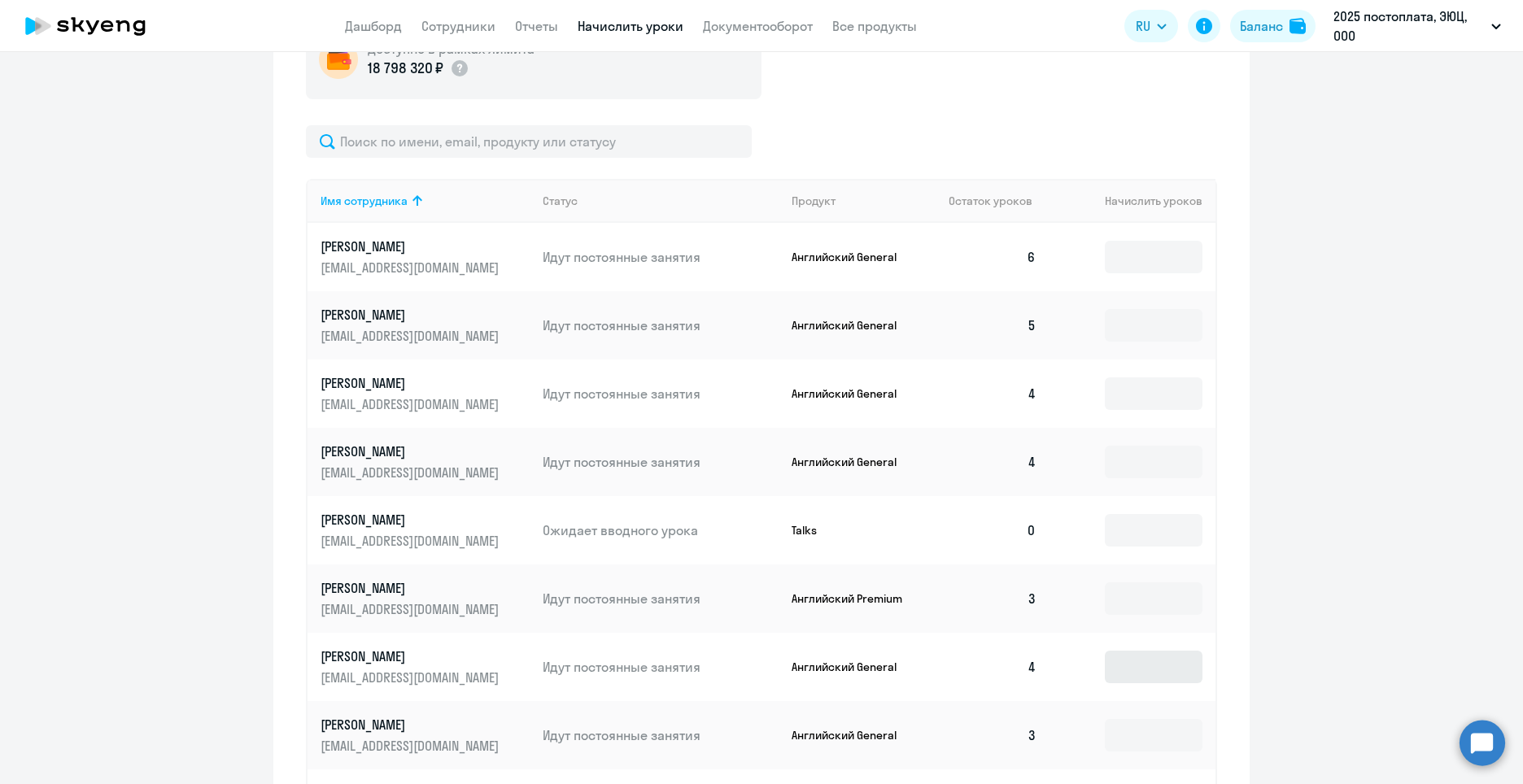
scroll to position [687, 0]
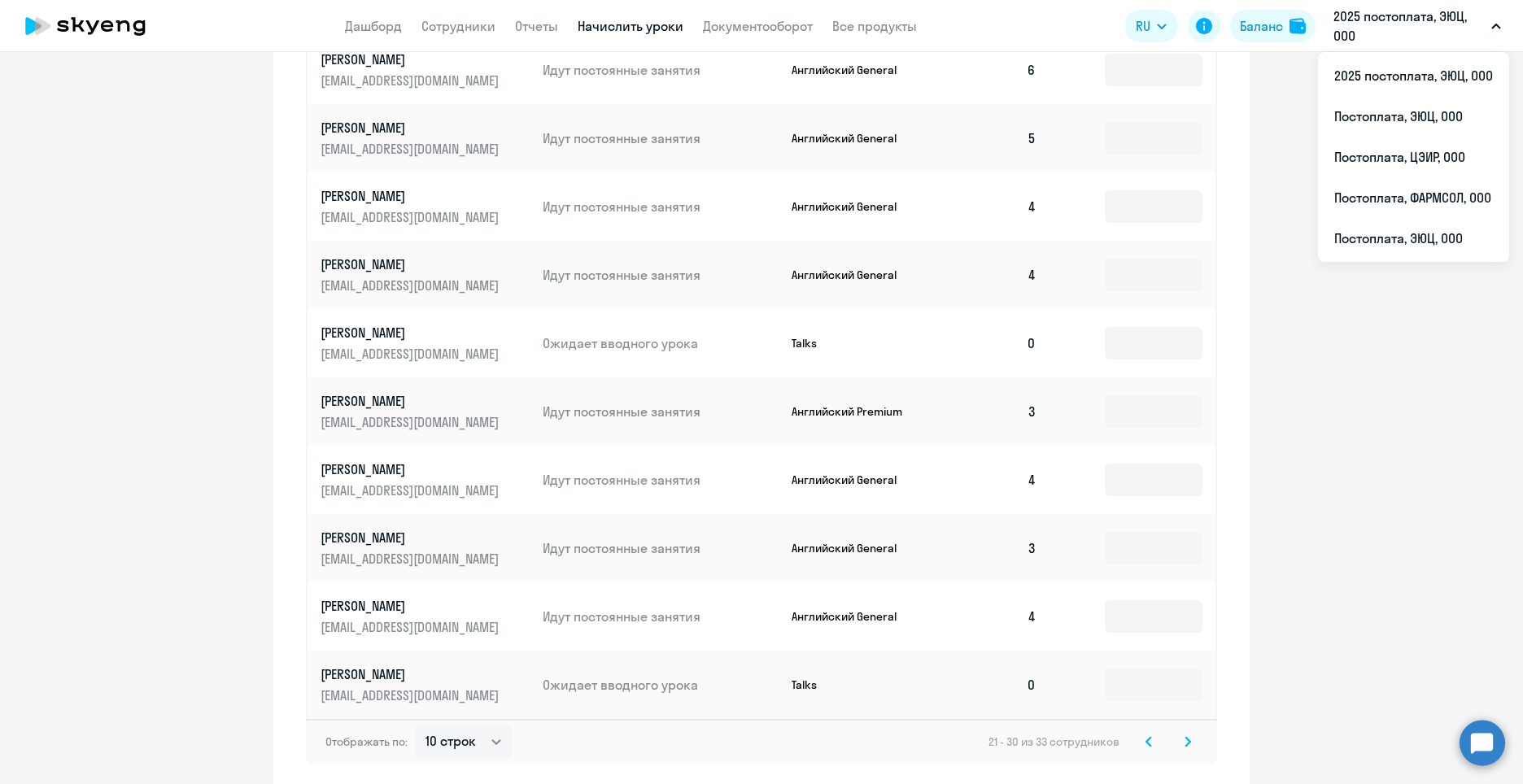
click at [1433, 408] on ng-component "Автоначисления Новый шаблон Пока ничего не создано Создайте шаблон автоначислен…" at bounding box center [762, 91] width 1523 height 1400
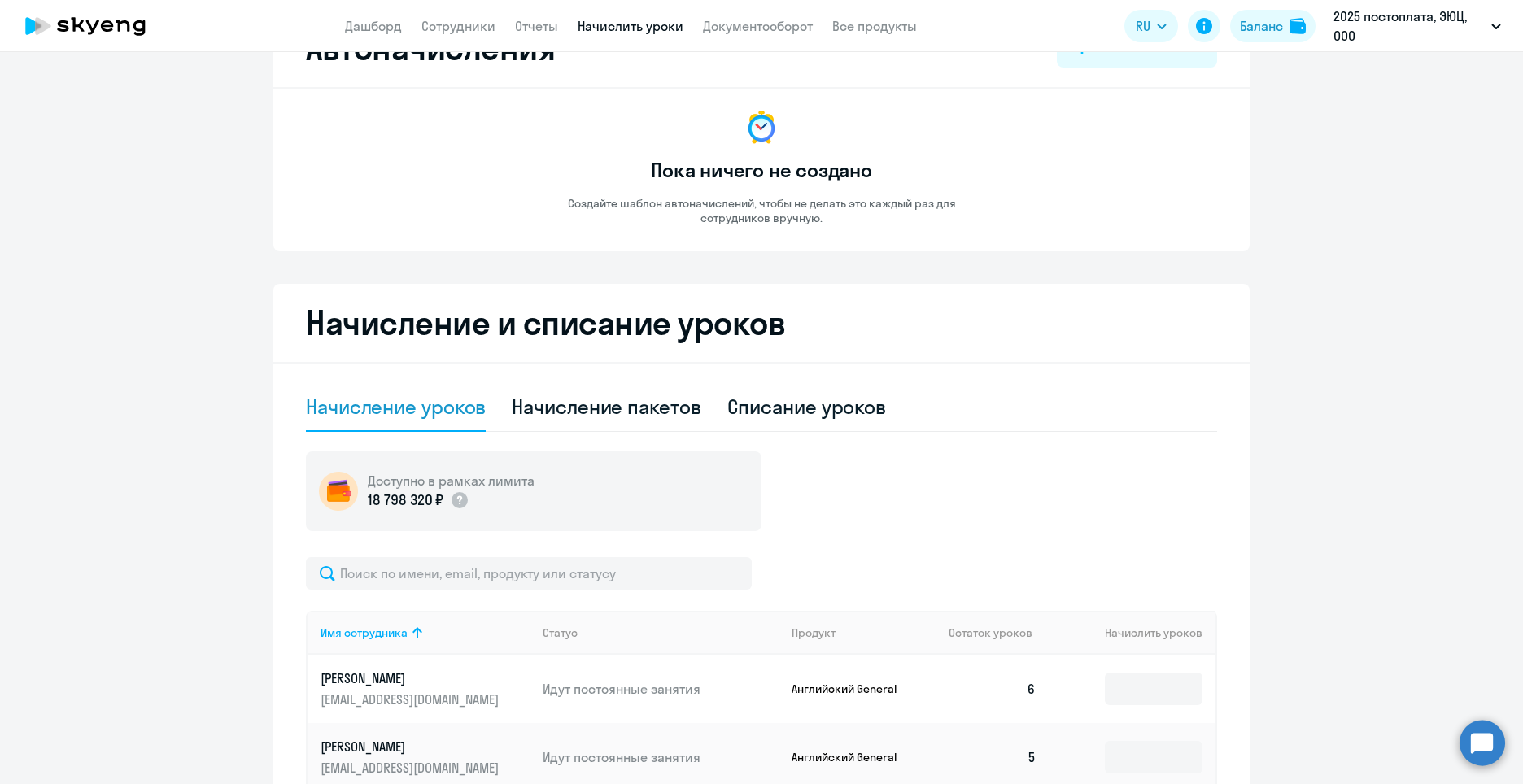
scroll to position [0, 0]
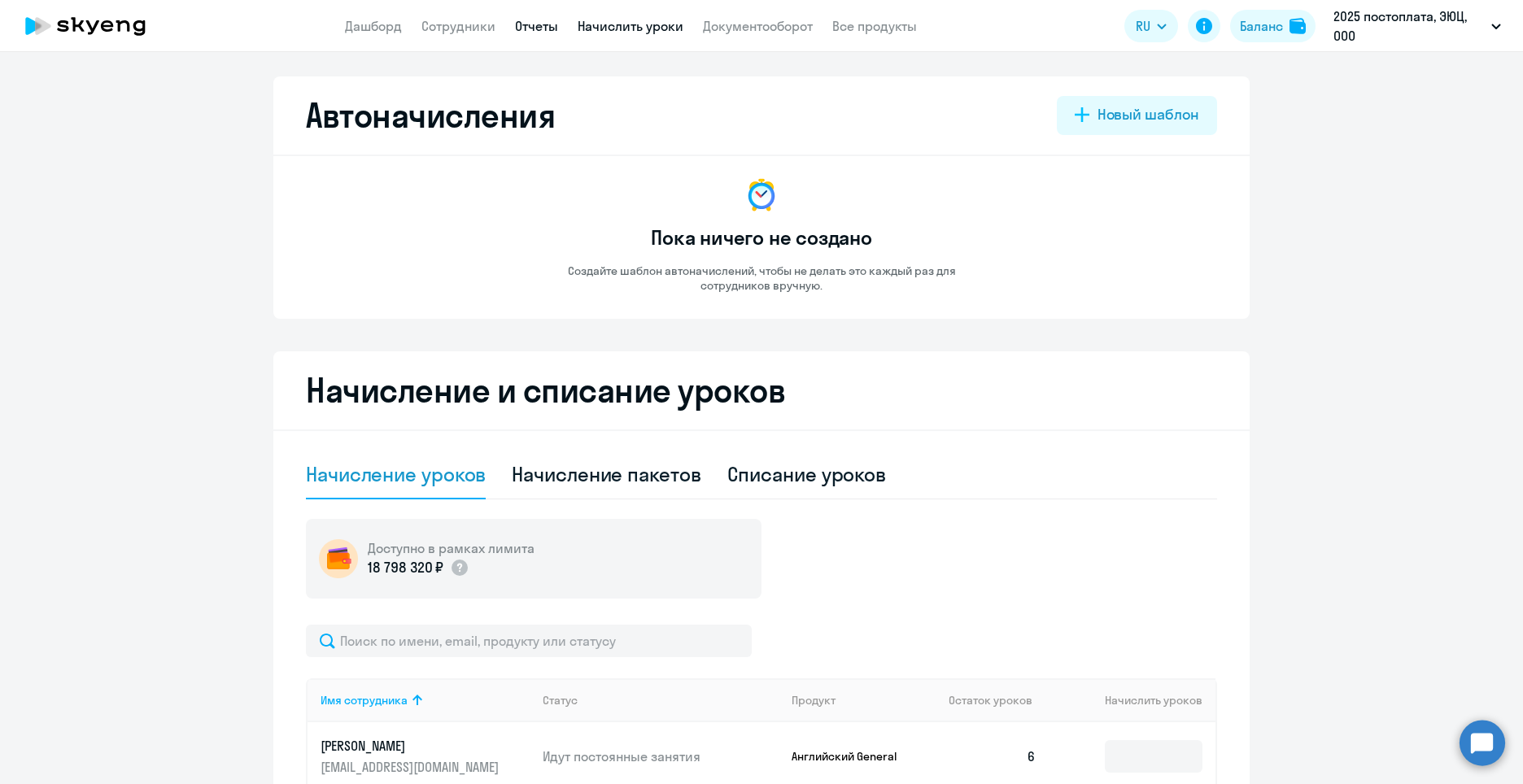
click at [557, 27] on link "Отчеты" at bounding box center [536, 26] width 43 height 16
